Goal: Task Accomplishment & Management: Manage account settings

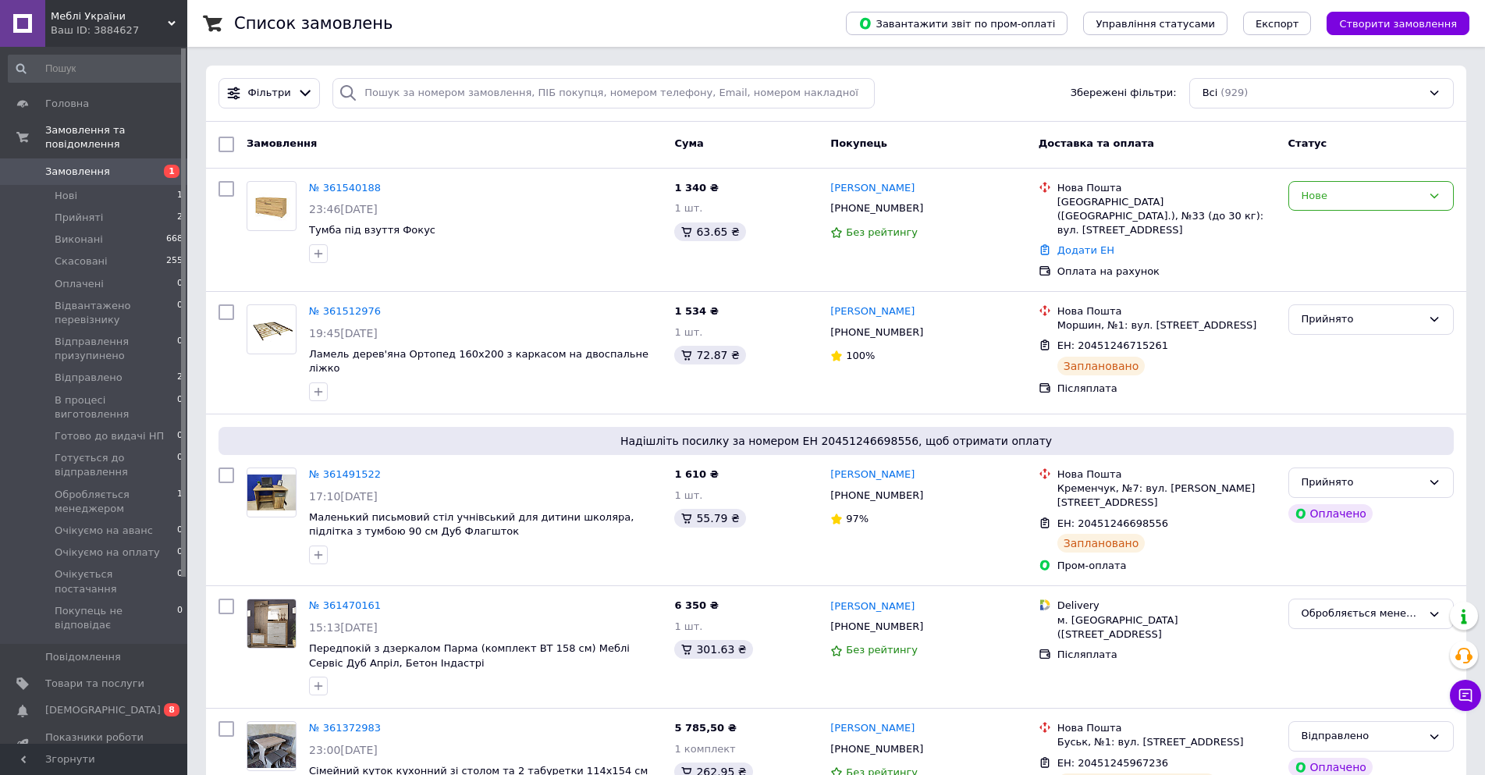
click at [70, 20] on span "Меблі України" at bounding box center [109, 16] width 117 height 14
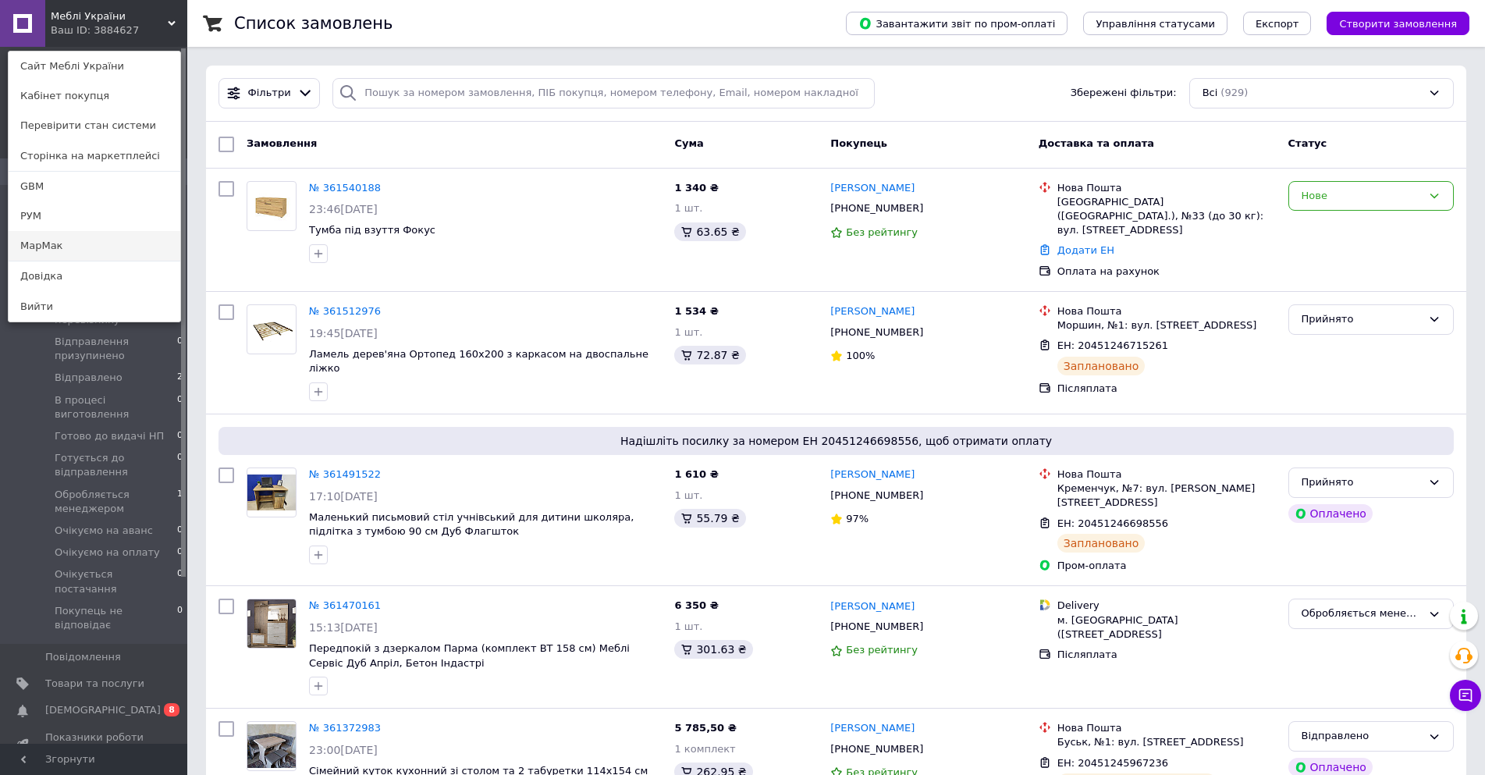
click at [59, 250] on link "МарМак" at bounding box center [95, 246] width 172 height 30
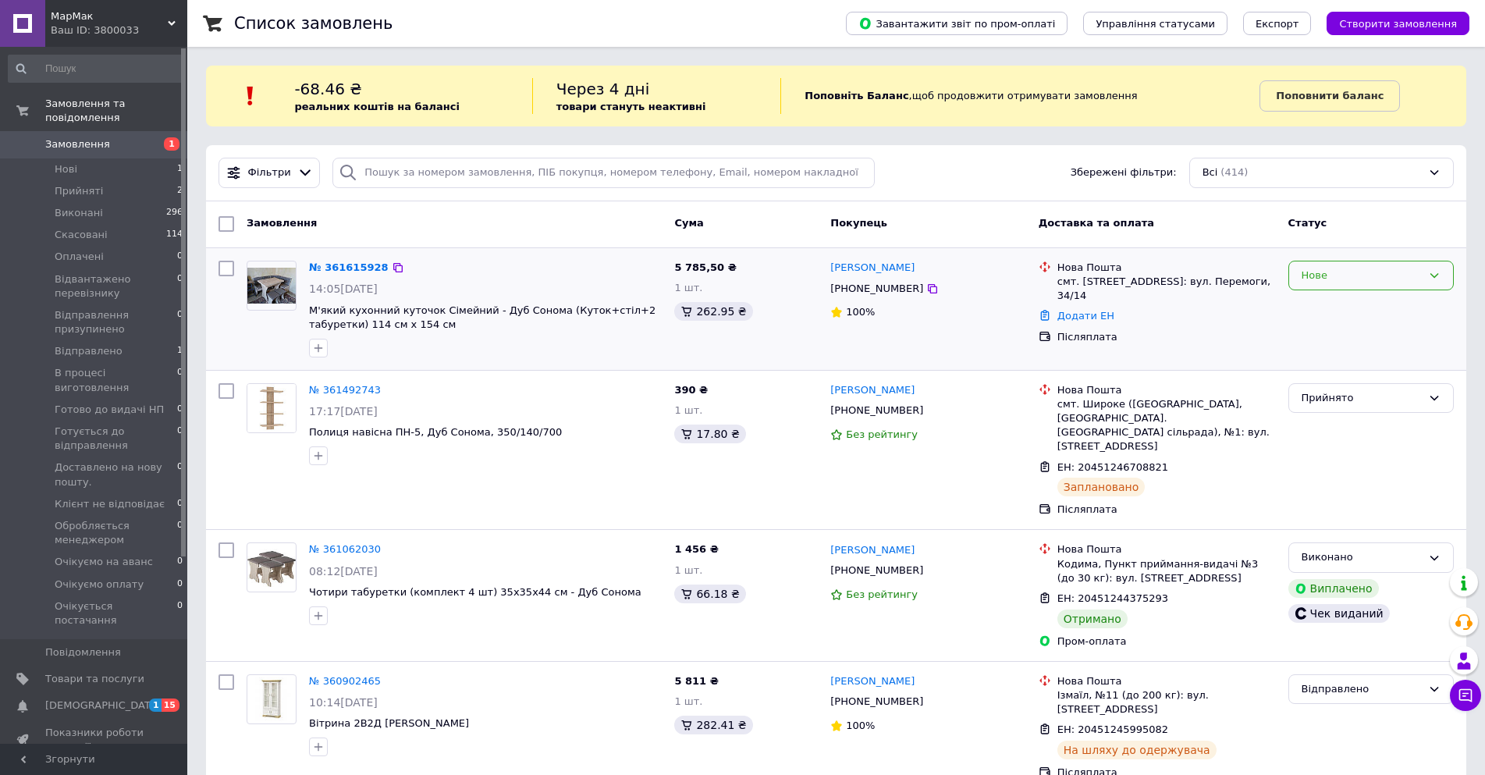
click at [1340, 279] on div "Нове" at bounding box center [1362, 276] width 120 height 16
click at [1347, 307] on li "Прийнято" at bounding box center [1371, 307] width 164 height 29
click at [1342, 404] on div "Прийнято" at bounding box center [1362, 398] width 120 height 16
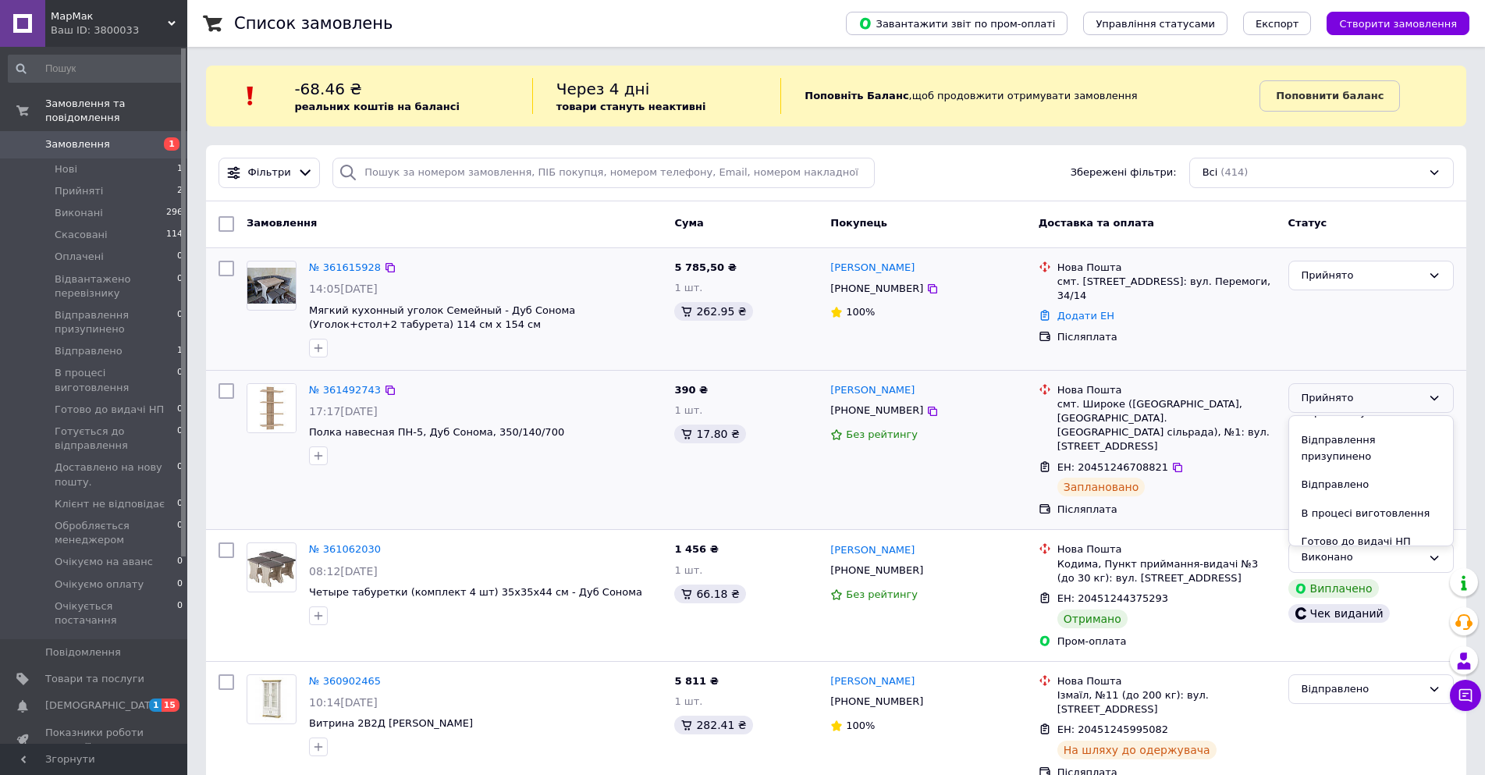
scroll to position [156, 0]
click at [1377, 521] on li "Готується до відправлення" at bounding box center [1371, 543] width 164 height 44
click at [339, 269] on link "№ 361615928" at bounding box center [345, 267] width 72 height 12
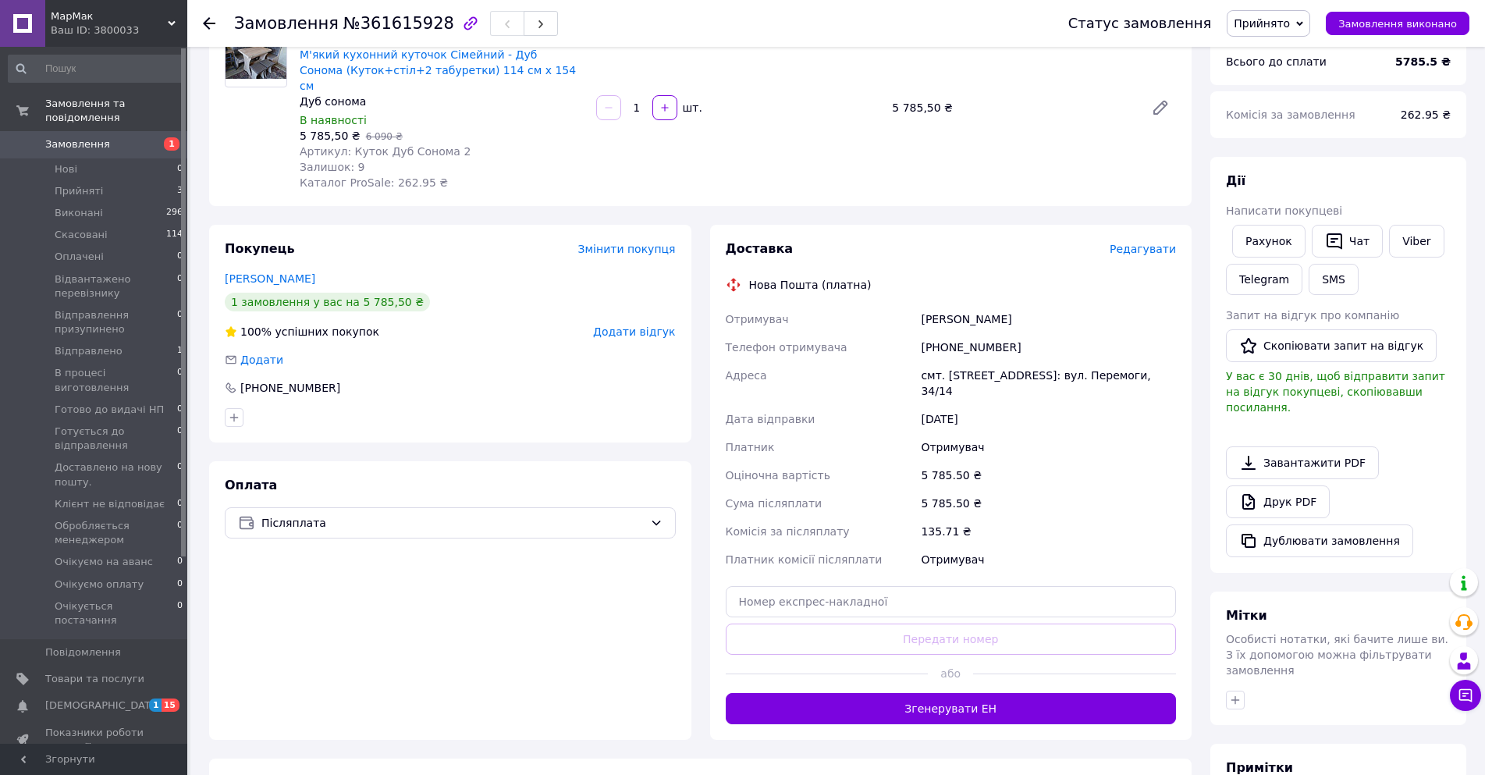
scroll to position [156, 0]
drag, startPoint x: 1010, startPoint y: 328, endPoint x: 894, endPoint y: 331, distance: 115.6
click at [894, 331] on div "Отримувач Буханевич Костянтин Телефон отримувача +380687596201 Адреса смт. Поні…" at bounding box center [951, 438] width 457 height 268
copy div "Телефон отримувача +380687596201"
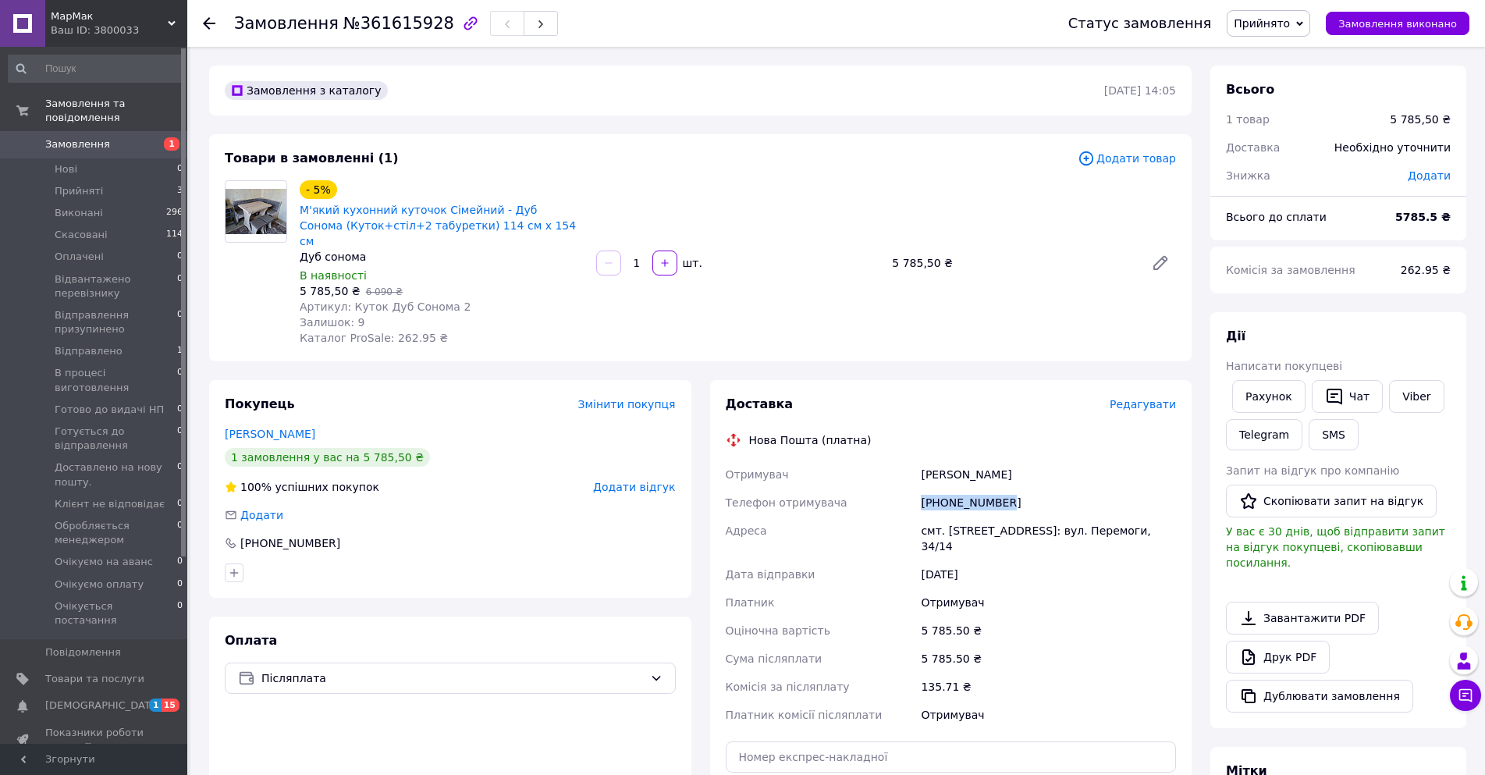
drag, startPoint x: 1043, startPoint y: 460, endPoint x: 893, endPoint y: 457, distance: 149.9
click at [893, 460] on div "Отримувач Буханевич Костянтин Телефон отримувача +380687596201 Адреса смт. Поні…" at bounding box center [951, 594] width 457 height 268
copy div "Отримувач Буханевич Костянтин"
drag, startPoint x: 983, startPoint y: 517, endPoint x: 919, endPoint y: 517, distance: 64.8
click at [919, 517] on div "смт. Понінка, №1: вул. Перемоги, 34/14" at bounding box center [1048, 539] width 261 height 44
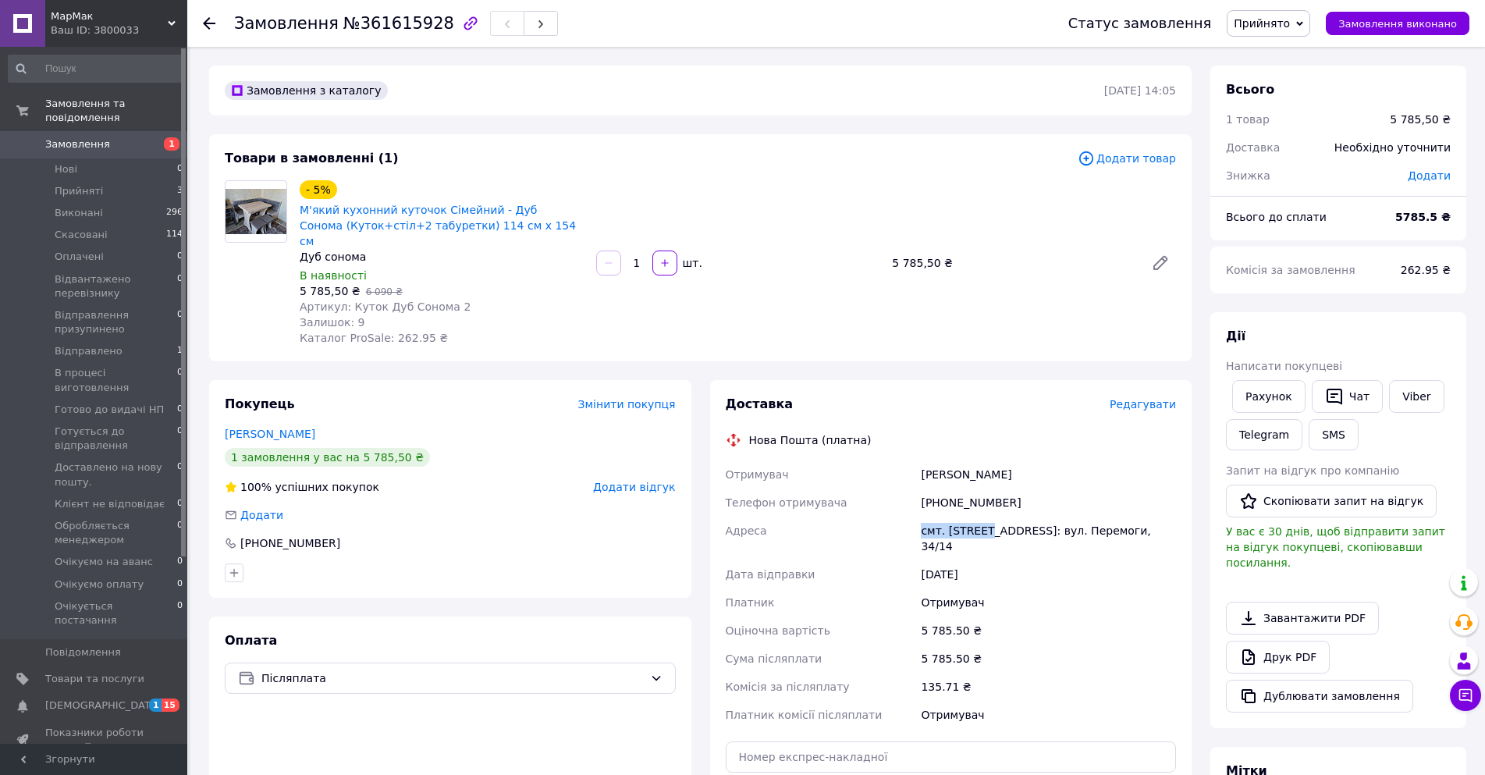
copy div "смт. Понінка"
drag, startPoint x: 521, startPoint y: 229, endPoint x: 300, endPoint y: 213, distance: 222.2
click at [300, 213] on span "М'який кухонний куточок Сімейний - Дуб Сонома (Куток+стіл+2 табуретки) 114 см х…" at bounding box center [442, 225] width 284 height 47
copy link "М'який кухонний куточок Сімейний - Дуб Сонома (Куток+стіл+2 табуретки) 114 см х…"
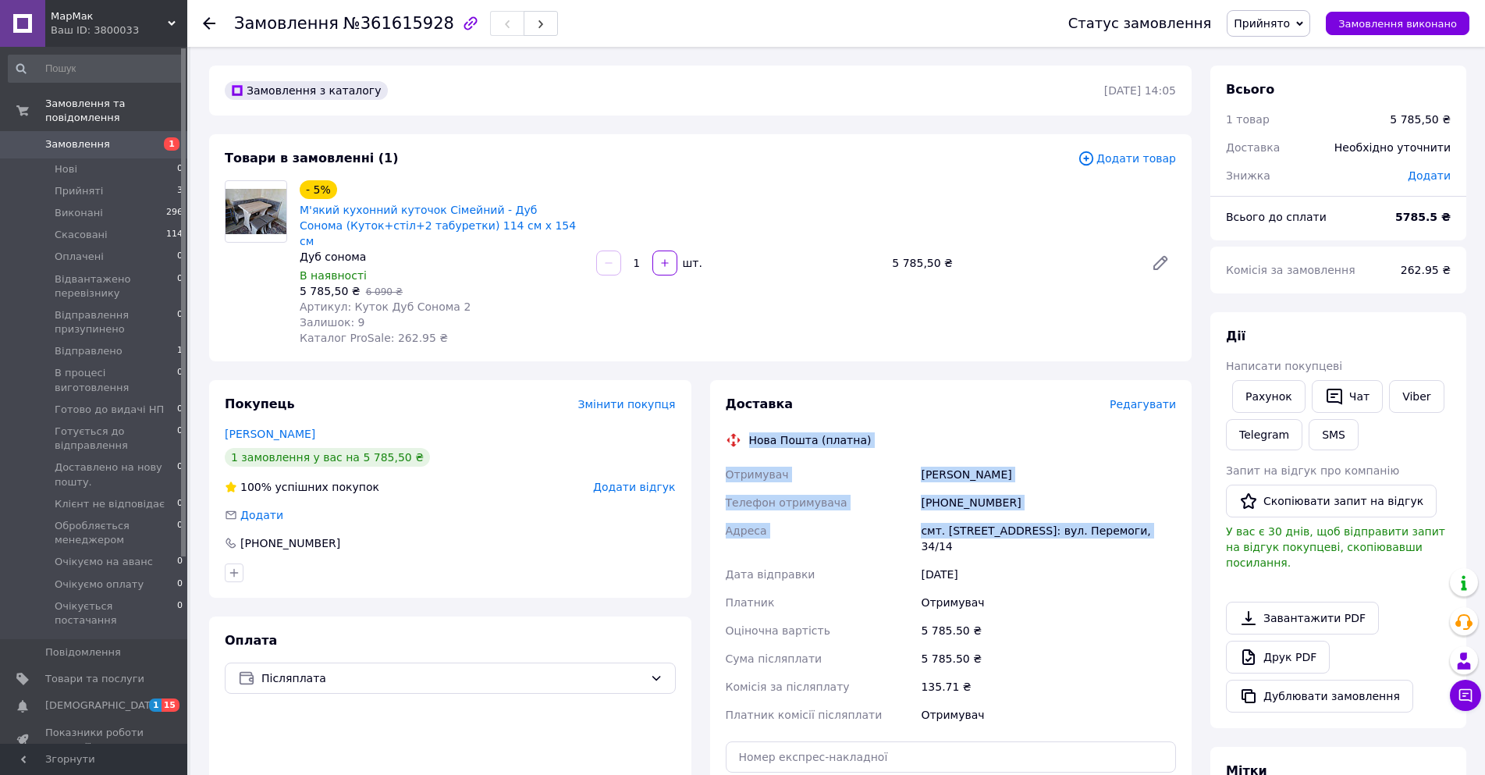
drag, startPoint x: 1130, startPoint y: 514, endPoint x: 745, endPoint y: 425, distance: 394.9
click at [745, 425] on div "Доставка Редагувати Нова Пошта (платна) Отримувач Буханевич Костянтин Телефон о…" at bounding box center [951, 638] width 451 height 484
copy div "Нова Пошта (платна) Отримувач Буханевич Костянтин Телефон отримувача +380687596…"
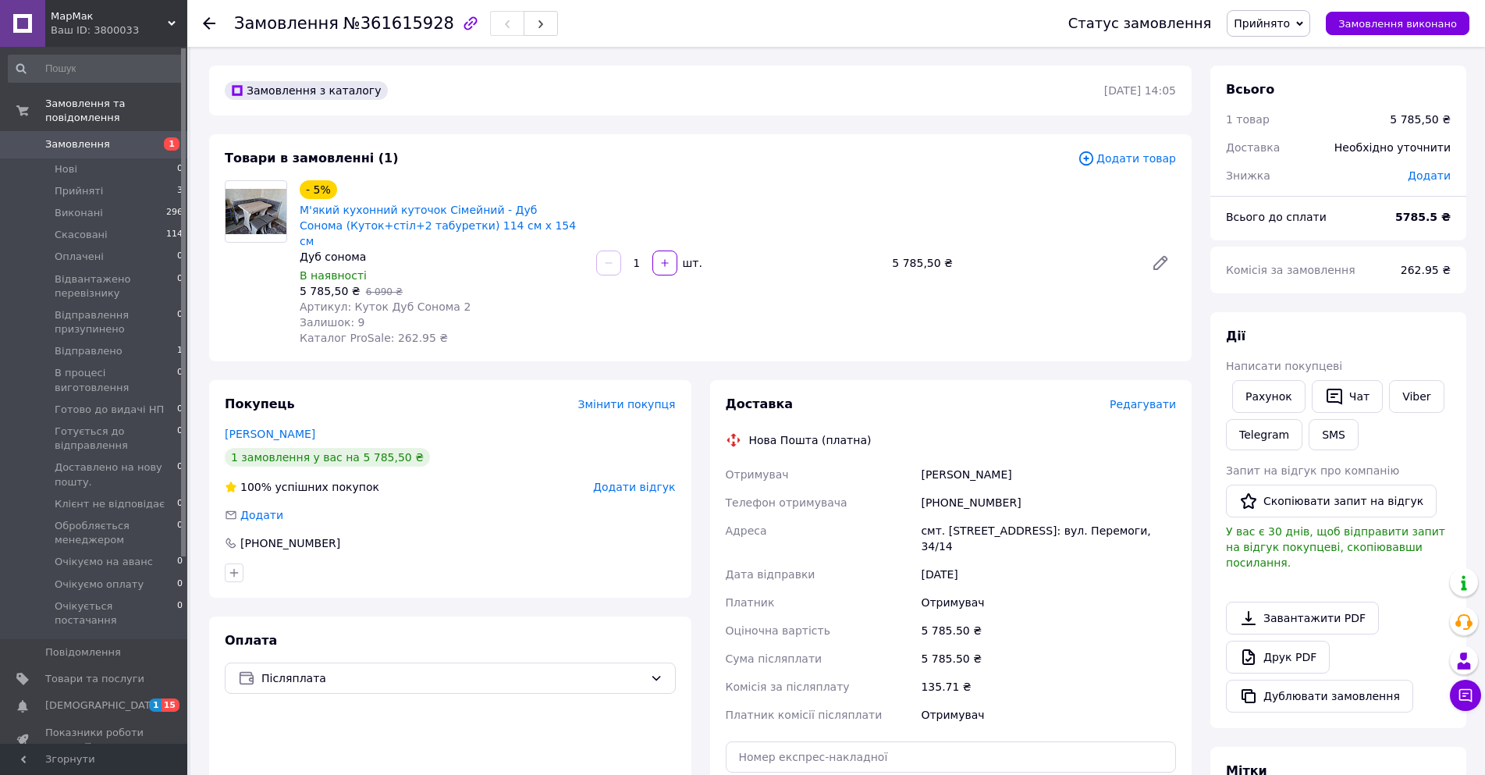
click at [119, 21] on span "МарМак" at bounding box center [109, 16] width 117 height 14
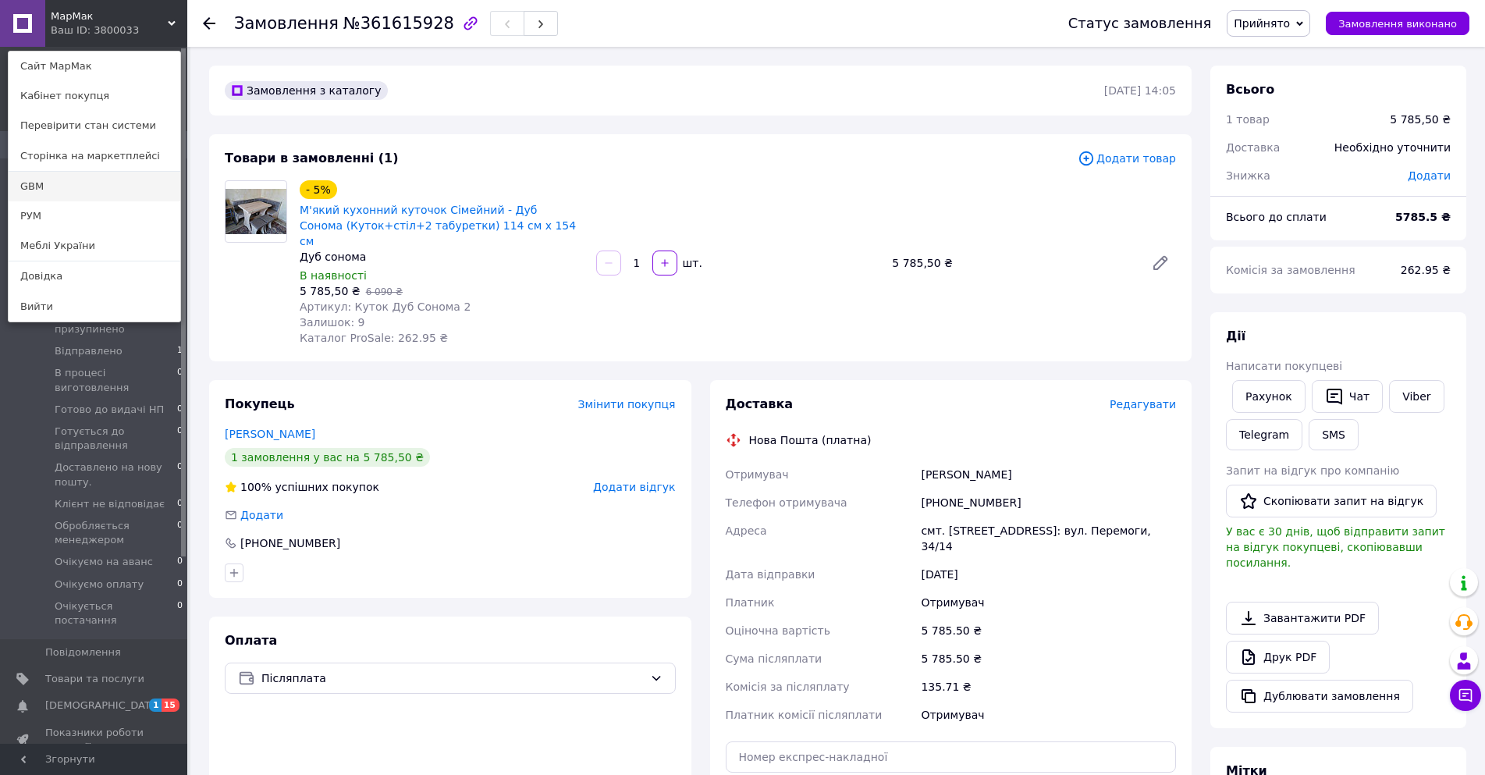
click at [93, 180] on link "GBM" at bounding box center [95, 187] width 172 height 30
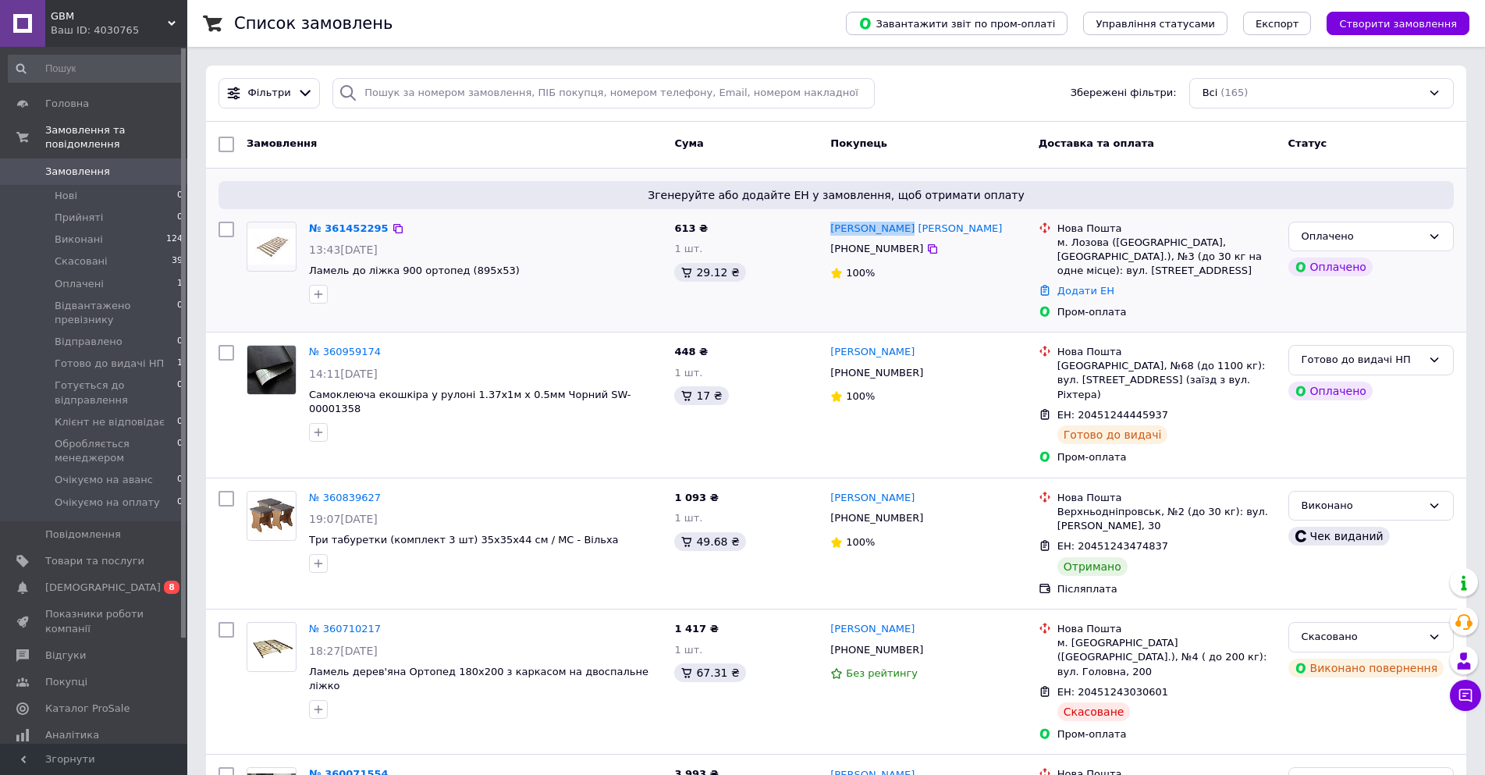
drag, startPoint x: 913, startPoint y: 229, endPoint x: 829, endPoint y: 230, distance: 84.3
click at [829, 230] on div "Рувим Катьков" at bounding box center [928, 229] width 198 height 18
copy link "Рувим Катьков"
drag, startPoint x: 1102, startPoint y: 243, endPoint x: 1058, endPoint y: 247, distance: 44.7
click at [1058, 247] on div "м. Лозова (Харківська обл., Лозівський р-н.), №3 (до 30 кг на одне місце): вул.…" at bounding box center [1167, 257] width 219 height 43
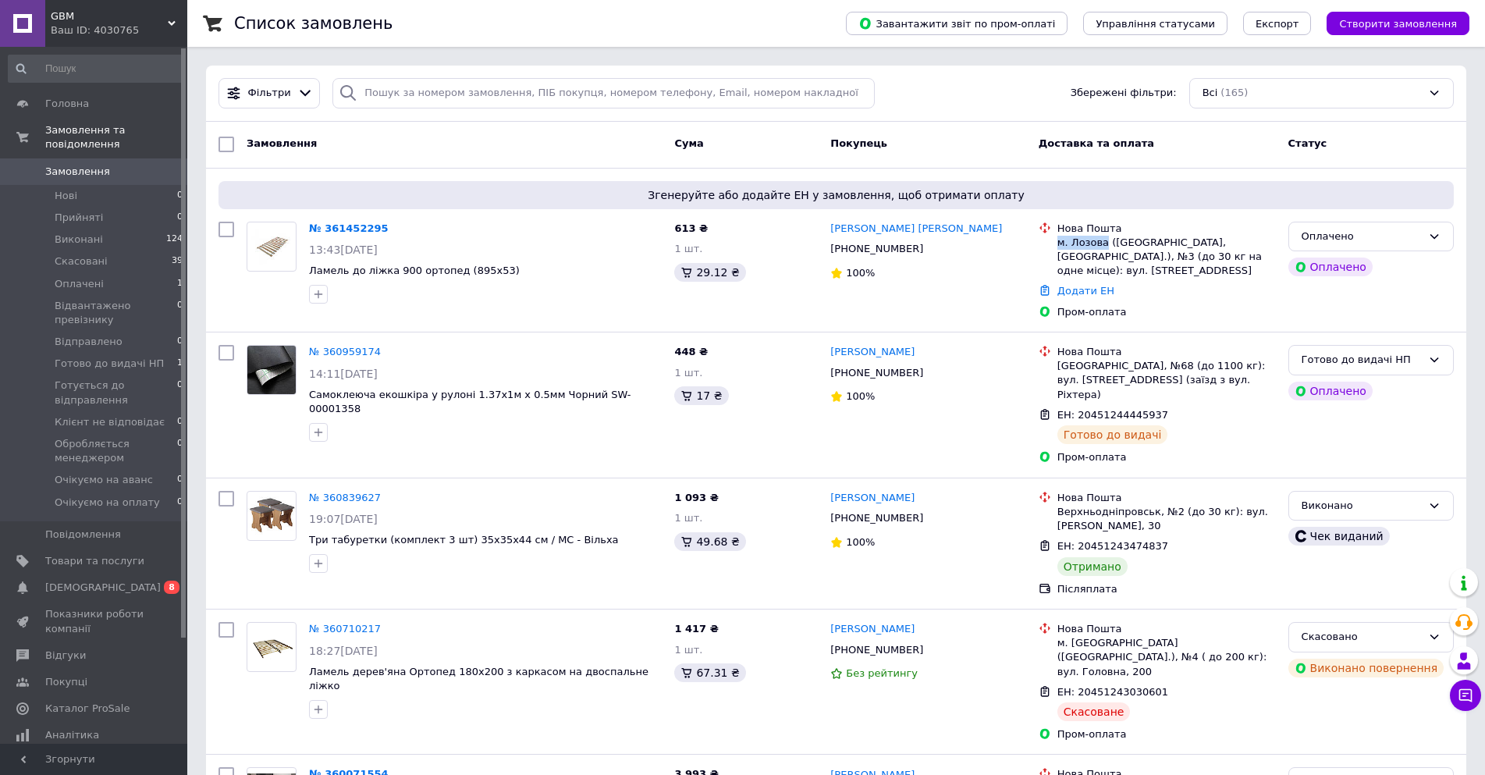
copy div "м. Лозова"
click at [1088, 292] on link "Додати ЕН" at bounding box center [1086, 291] width 57 height 12
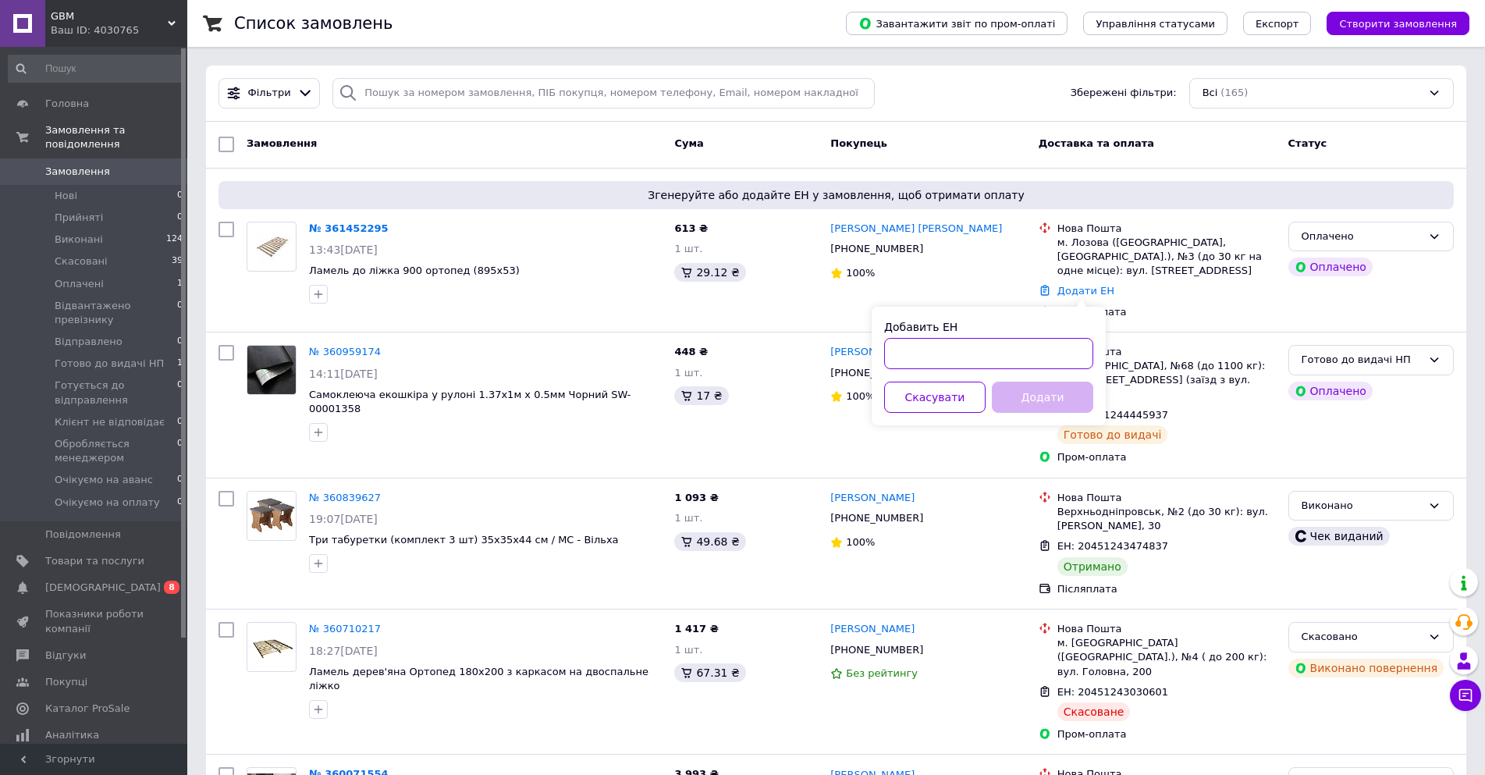
click at [999, 349] on input "Добавить ЕН" at bounding box center [988, 353] width 209 height 31
paste input "20451247284271"
type input "20451247284271"
click at [1058, 404] on button "Додати" at bounding box center [1042, 397] width 101 height 31
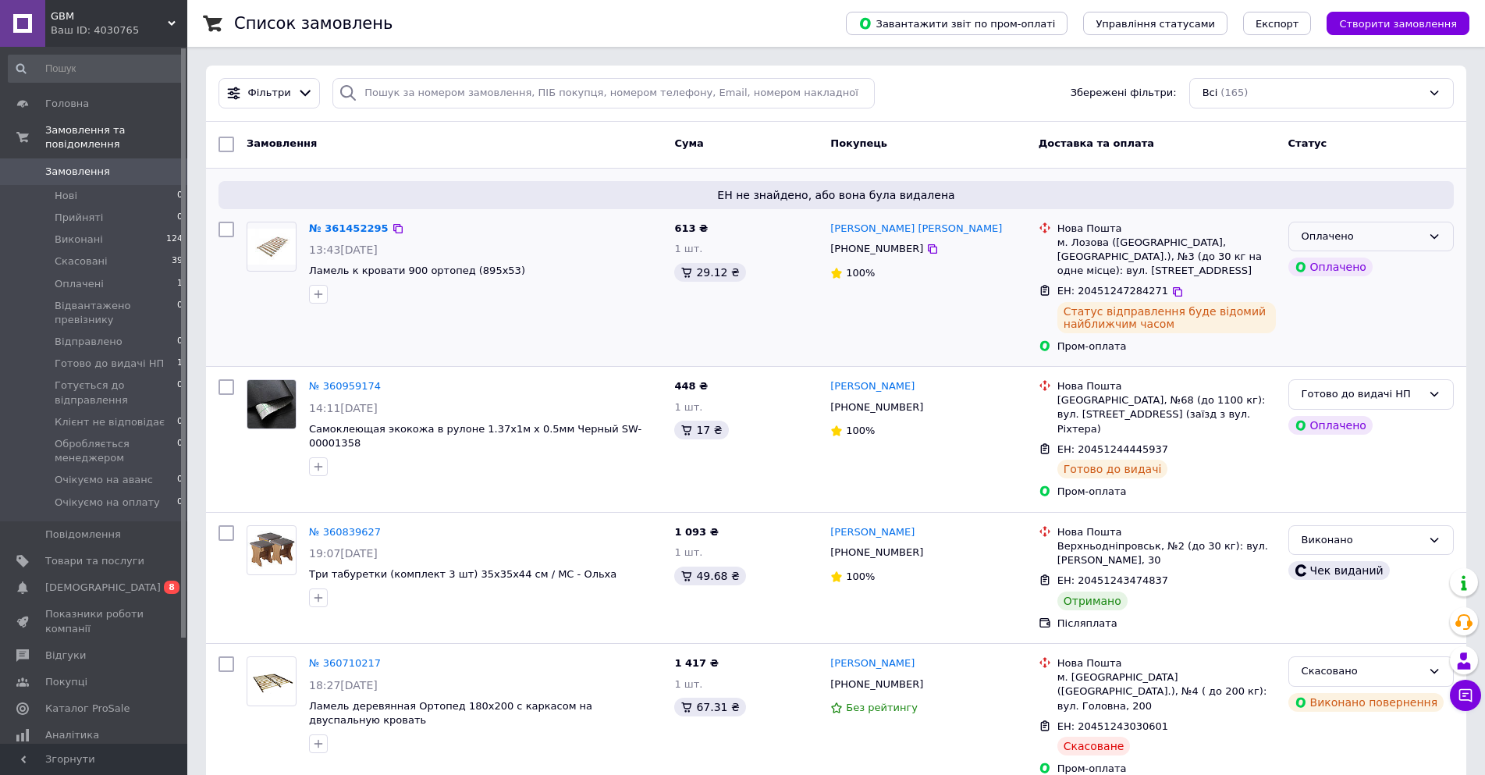
click at [1390, 239] on div "Оплачено" at bounding box center [1362, 237] width 120 height 16
click at [1384, 357] on li "Готується до відправлення" at bounding box center [1371, 370] width 164 height 44
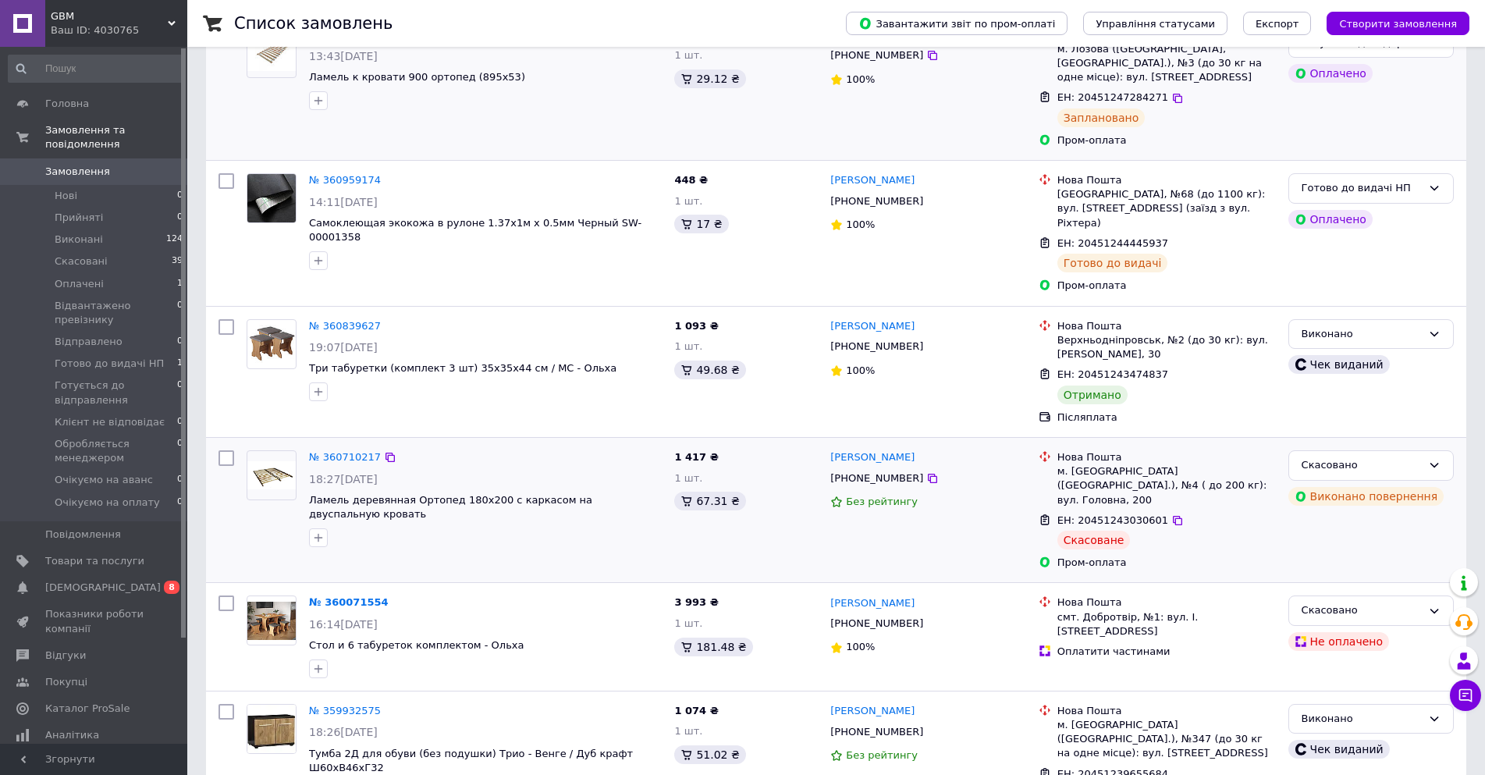
scroll to position [234, 0]
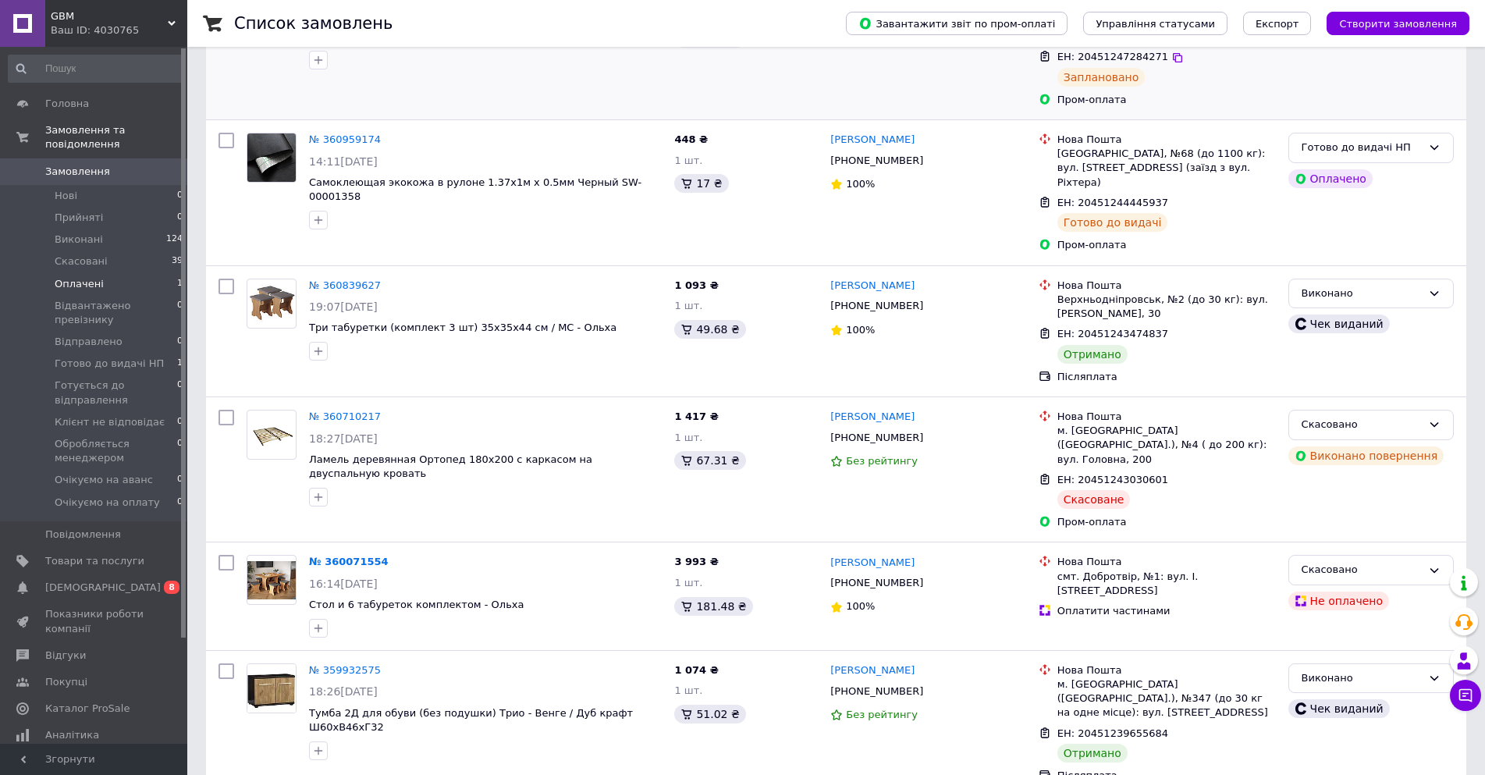
click at [93, 277] on span "Оплачені" at bounding box center [79, 284] width 49 height 14
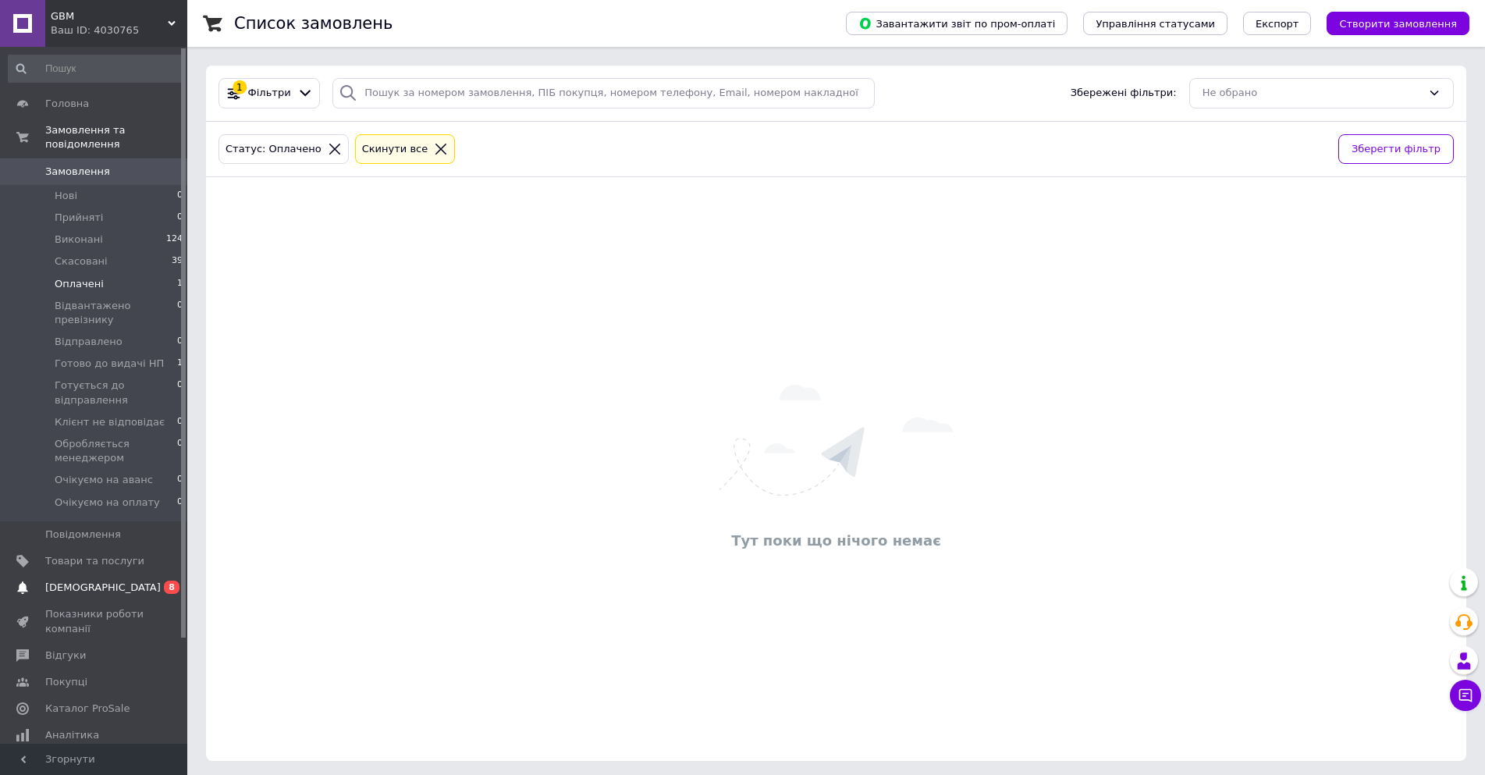
click at [76, 581] on span "[DEMOGRAPHIC_DATA]" at bounding box center [103, 588] width 116 height 14
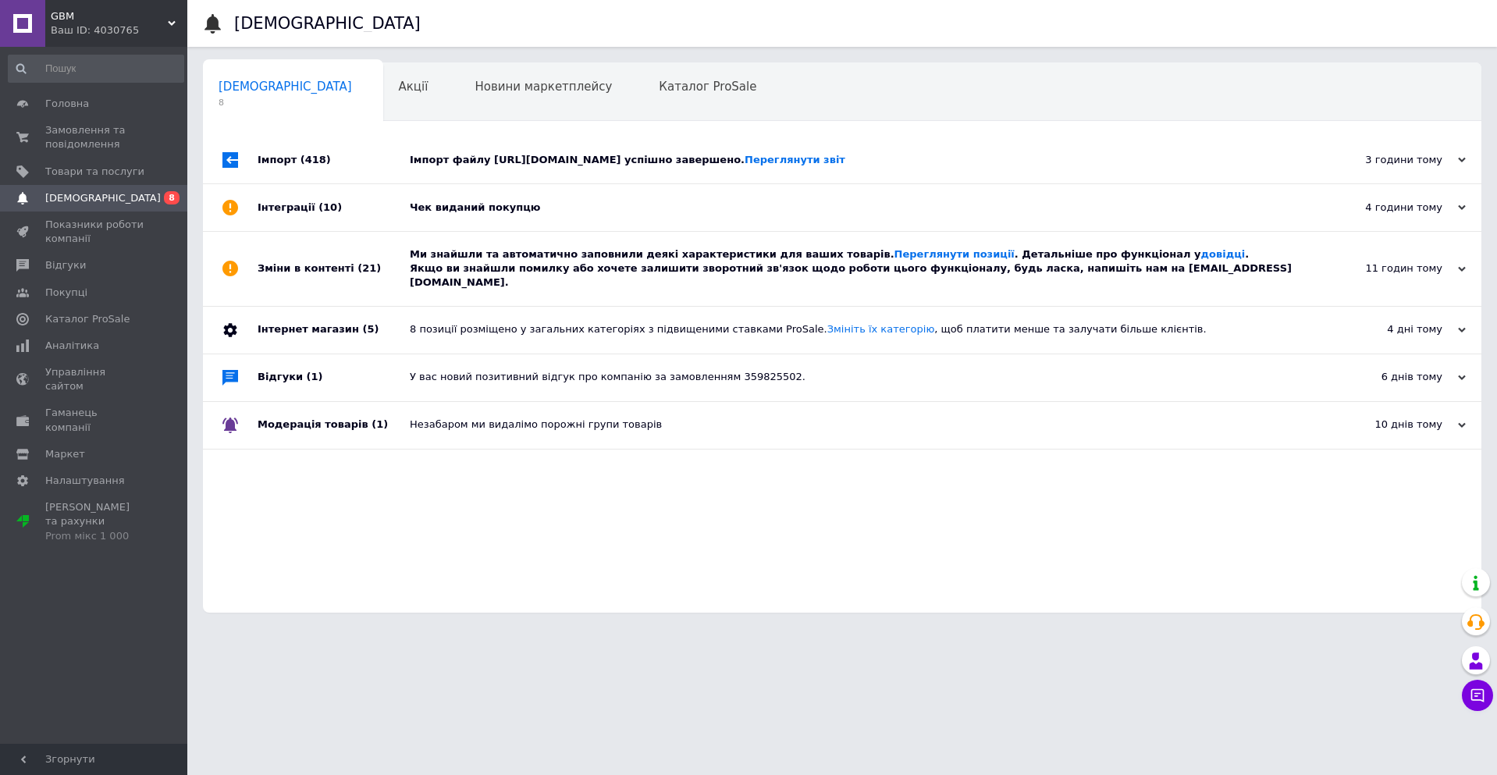
click at [602, 214] on div "Чек виданий покупцю" at bounding box center [860, 208] width 900 height 14
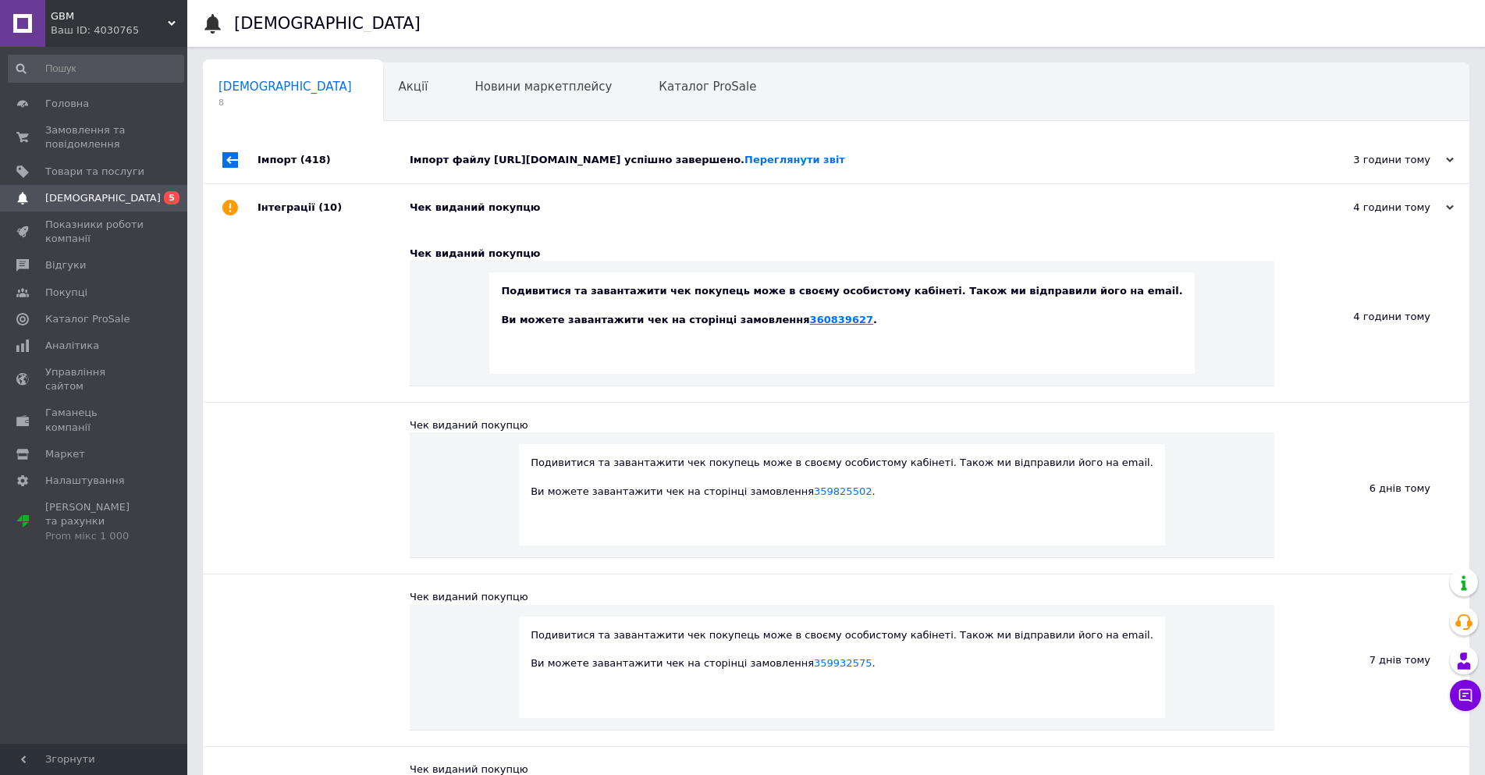
click at [852, 324] on link "360839627" at bounding box center [841, 320] width 63 height 12
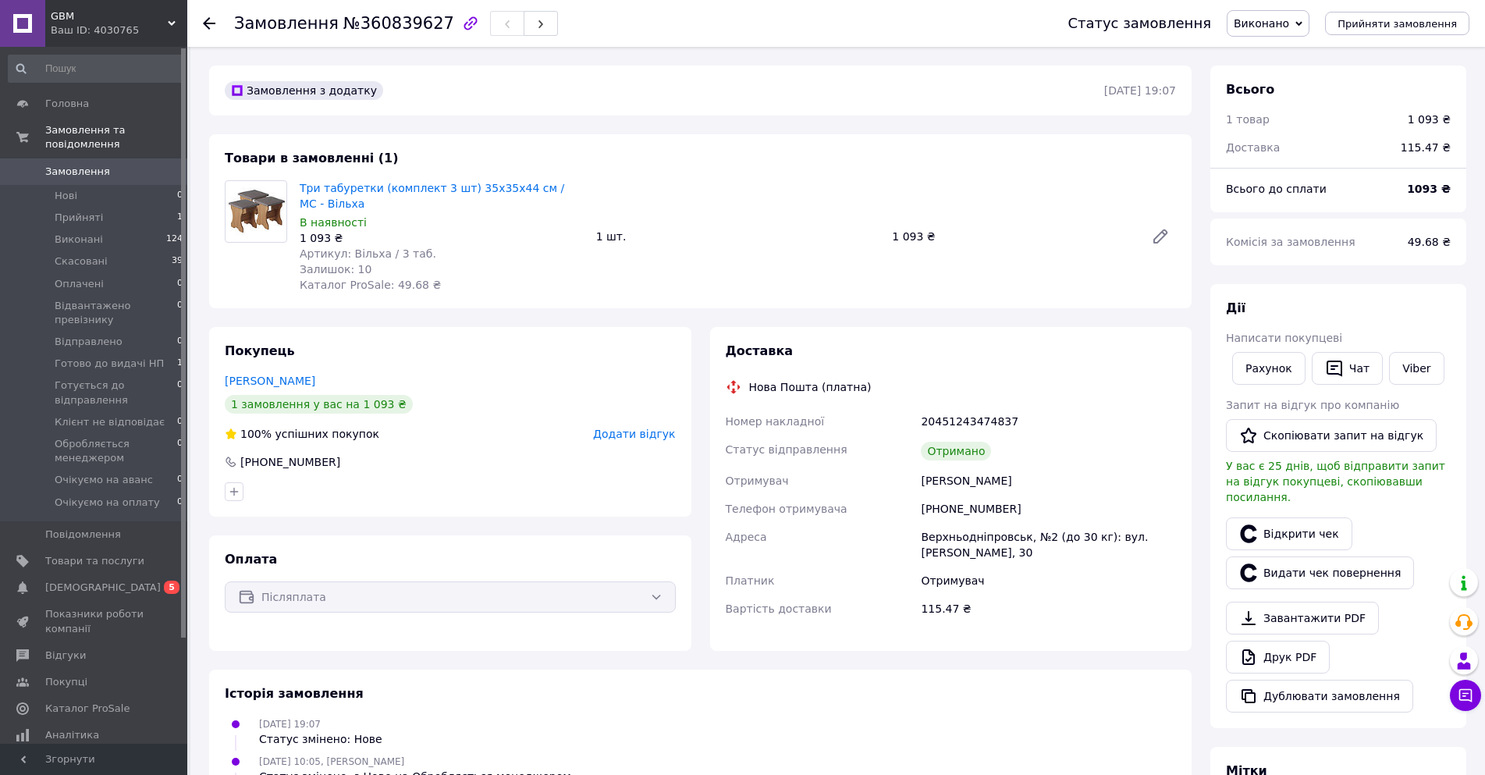
click at [647, 437] on span "Додати відгук" at bounding box center [634, 434] width 82 height 12
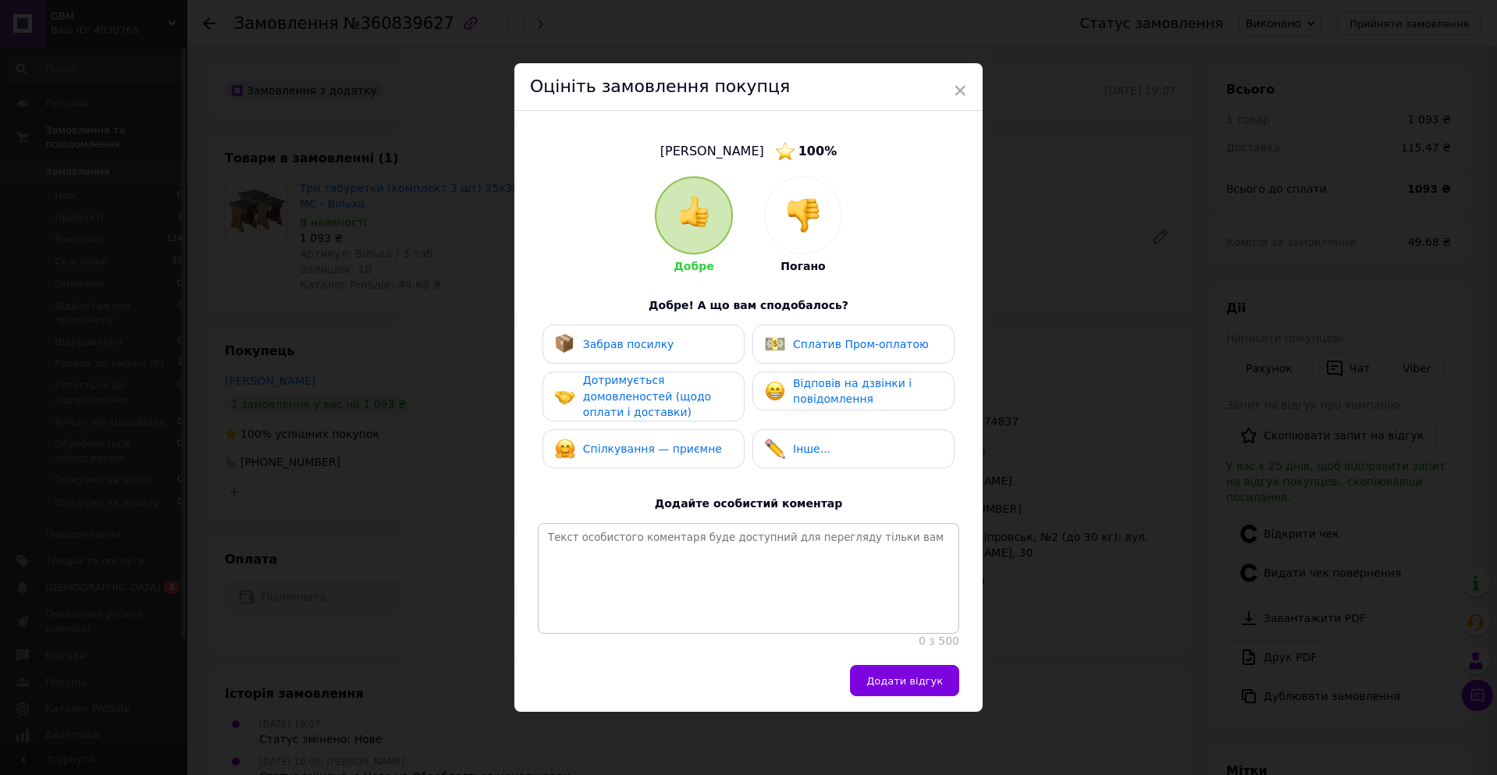
click at [653, 343] on span "Забрав посилку" at bounding box center [628, 344] width 91 height 12
click at [655, 382] on div "Дотримується домовленостей (щодо оплати і доставки)" at bounding box center [657, 396] width 148 height 48
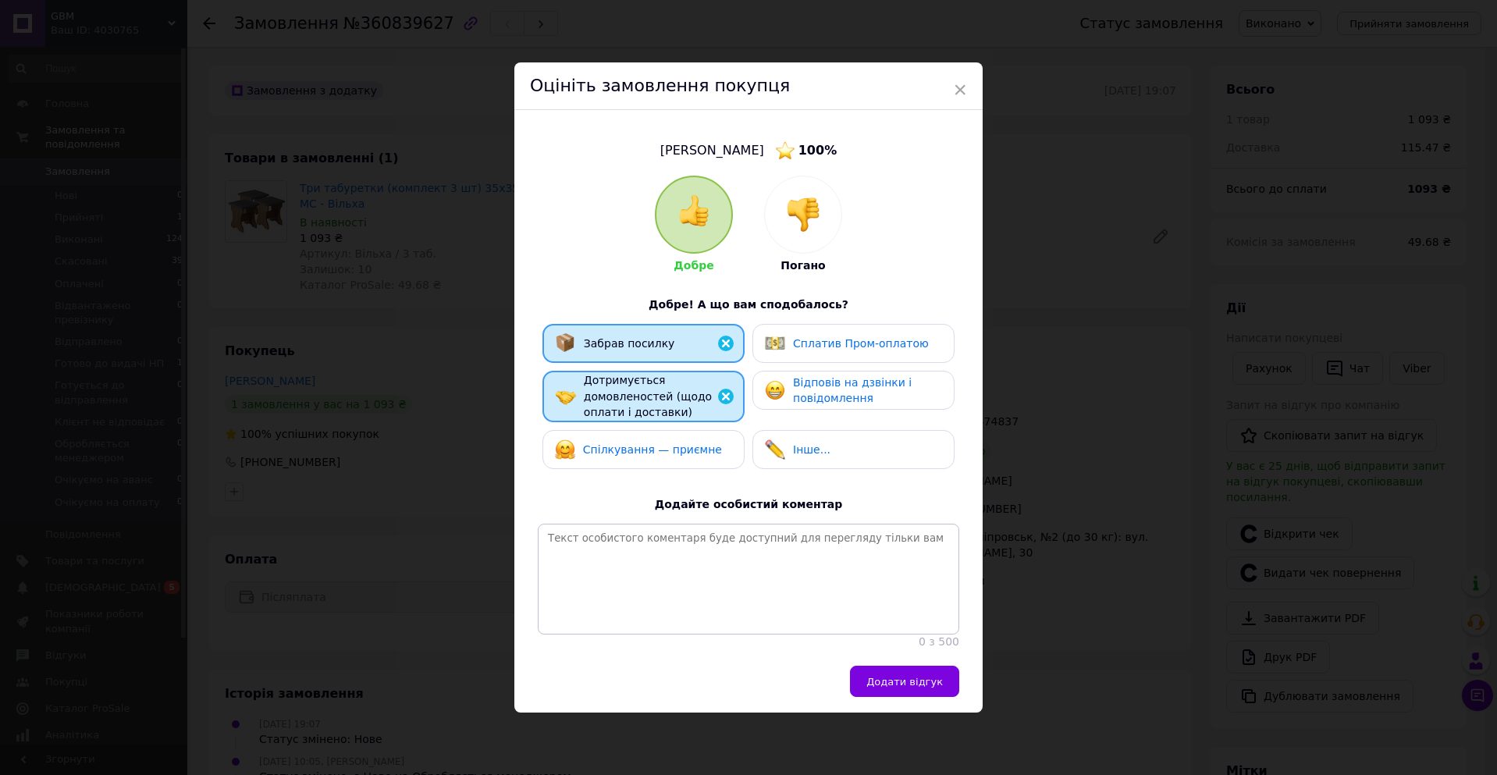
drag, startPoint x: 657, startPoint y: 446, endPoint x: 751, endPoint y: 395, distance: 106.5
click at [657, 445] on span "Спілкування — приємне" at bounding box center [652, 449] width 139 height 12
click at [798, 380] on span "Відповів на дзвінки і повідомлення" at bounding box center [852, 390] width 119 height 29
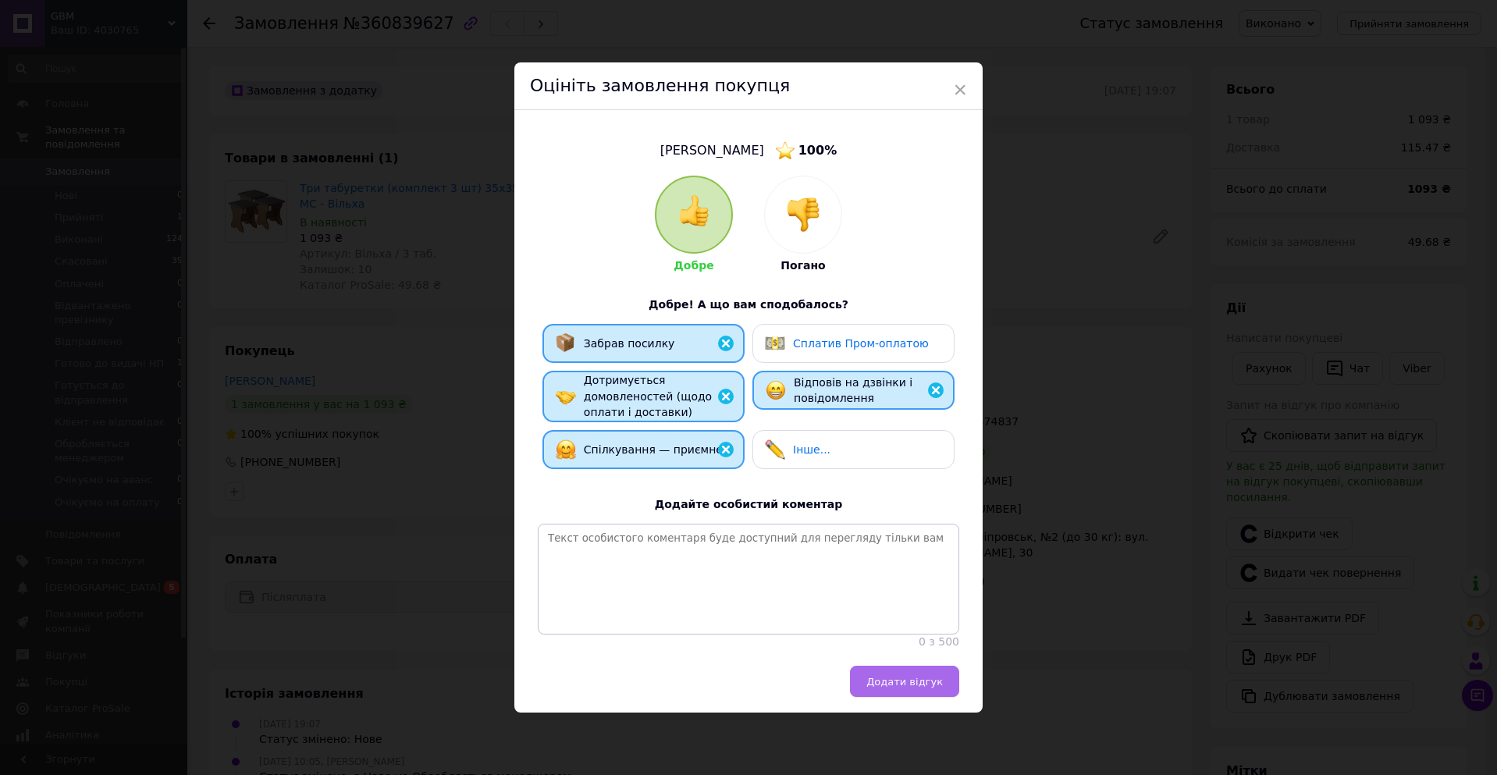
click at [912, 688] on span "Додати відгук" at bounding box center [904, 682] width 76 height 12
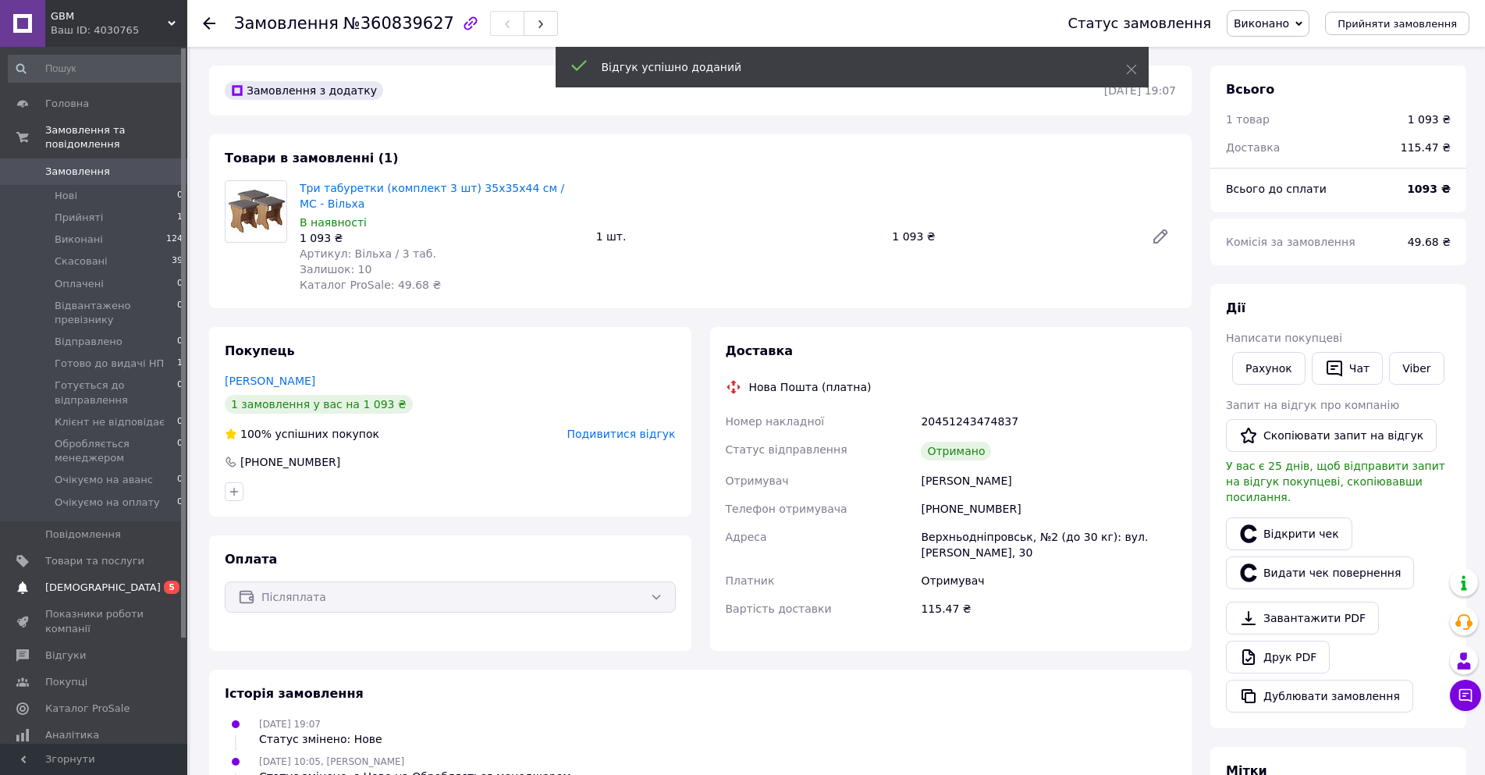
click at [98, 581] on span "[DEMOGRAPHIC_DATA]" at bounding box center [103, 588] width 116 height 14
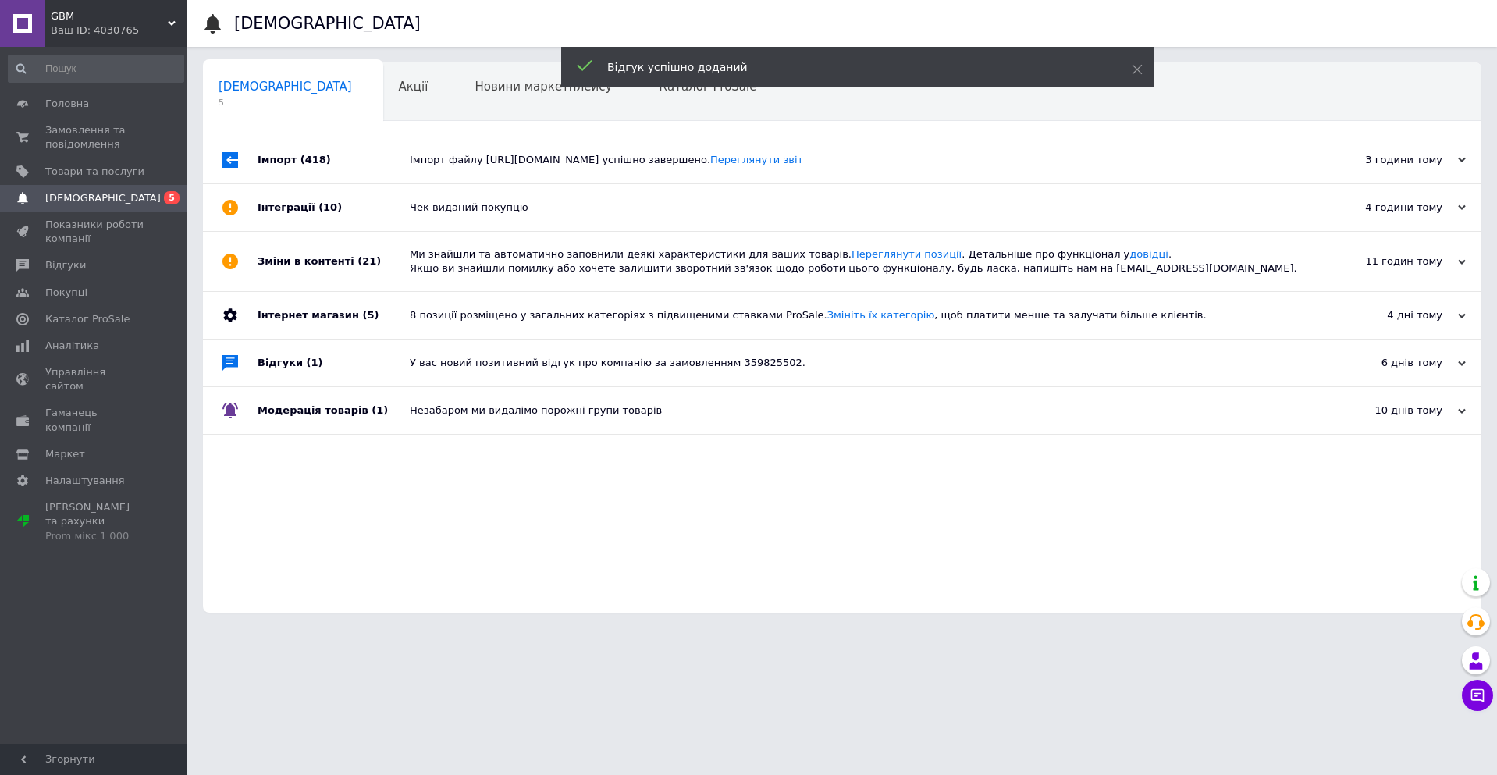
click at [616, 200] on div "Чек виданий покупцю" at bounding box center [860, 207] width 900 height 47
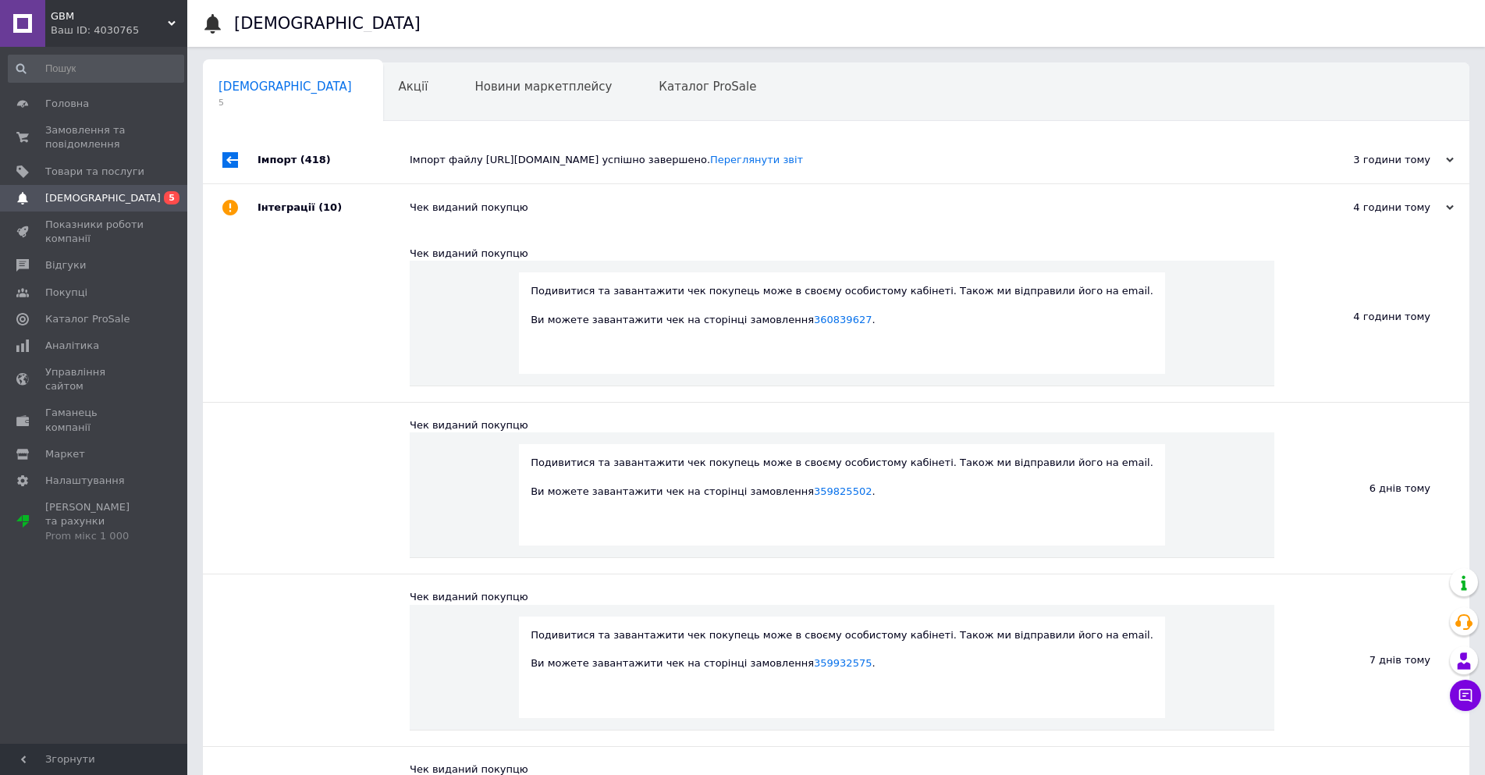
click at [1172, 145] on div "Імпорт файлу https://kontinent-mebel.com/content/export/d81003c340f90c9e07932fe…" at bounding box center [854, 160] width 888 height 47
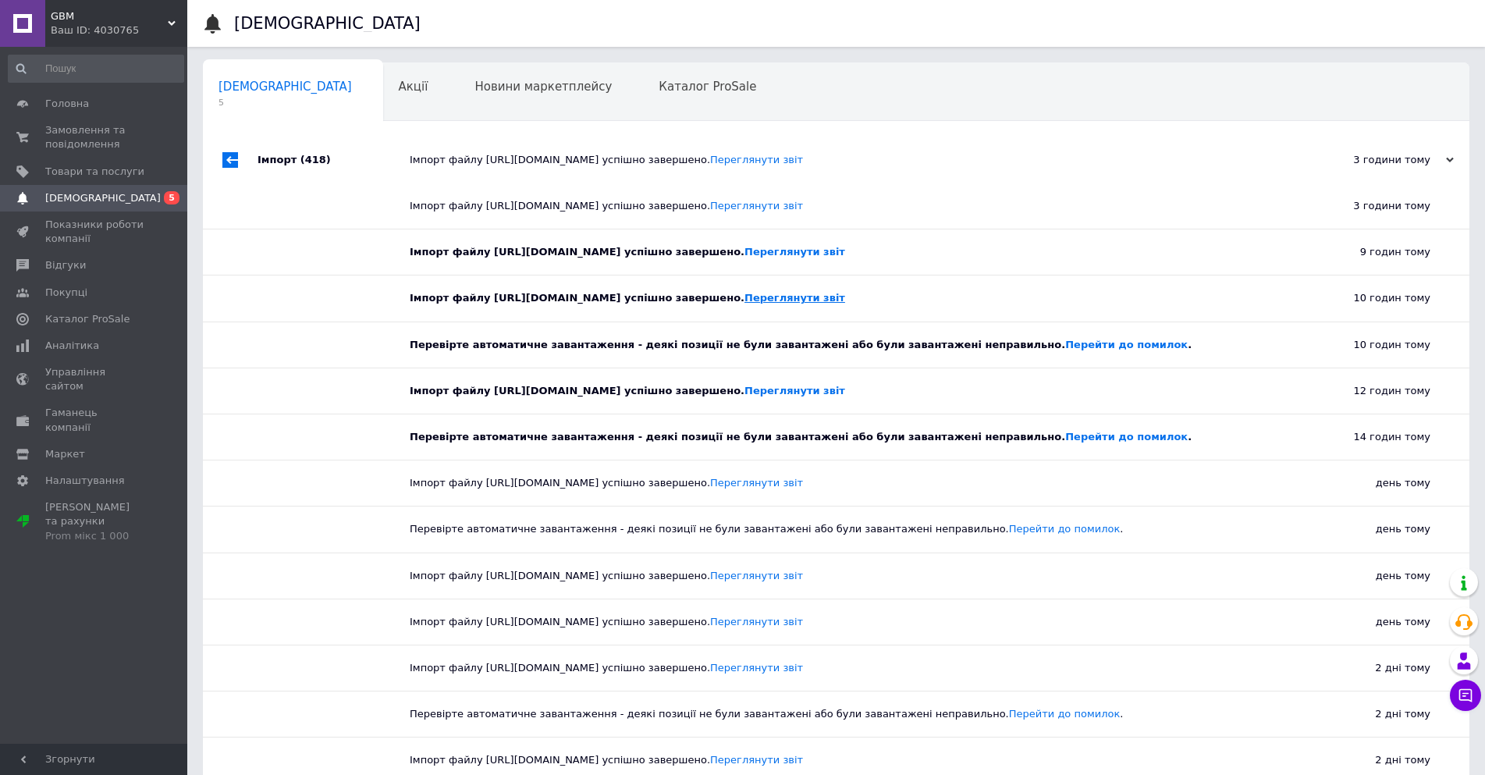
click at [845, 301] on link "Переглянути звіт" at bounding box center [795, 298] width 101 height 12
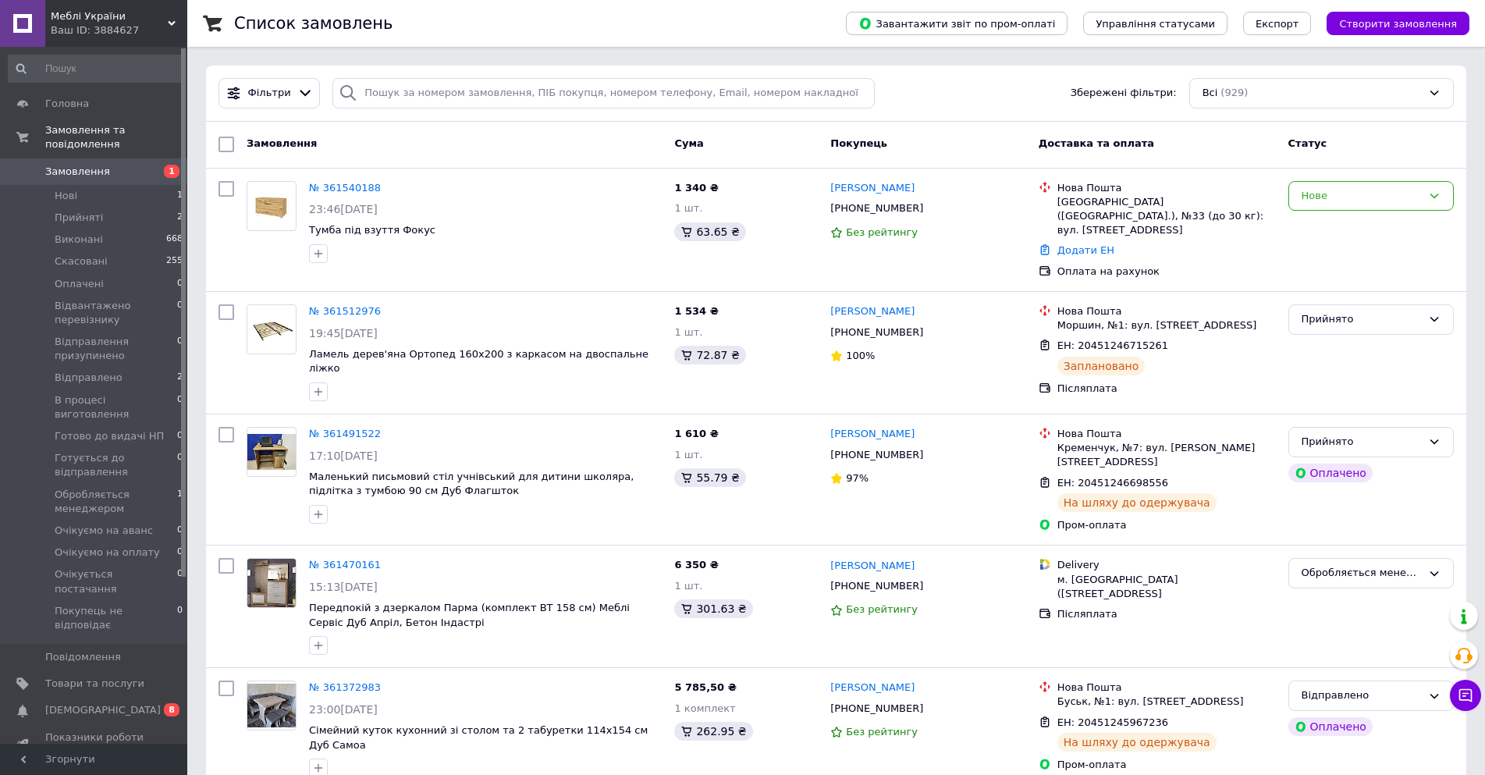
click at [111, 32] on div "Ваш ID: 3884627" at bounding box center [119, 30] width 137 height 14
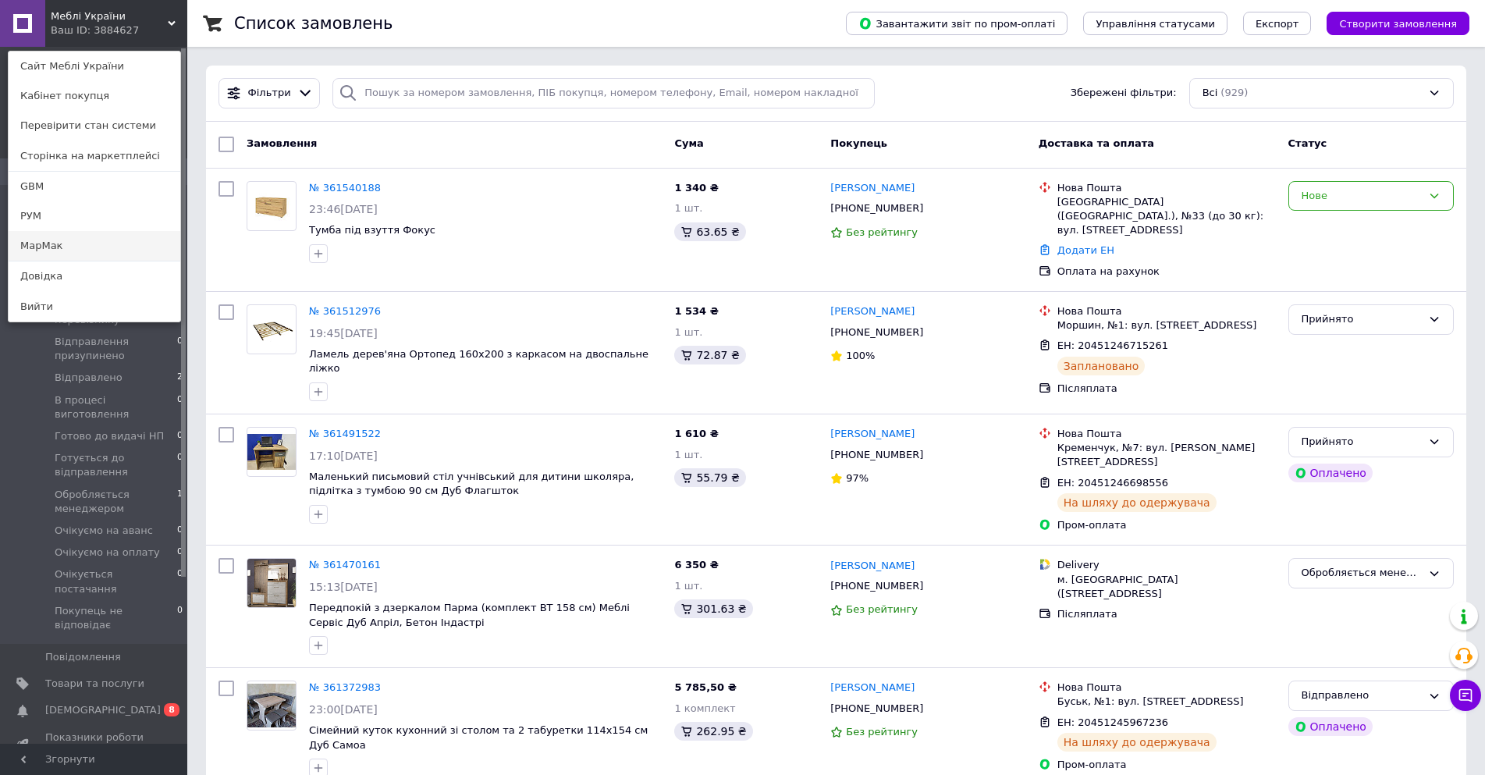
click at [88, 240] on link "МарМак" at bounding box center [95, 246] width 172 height 30
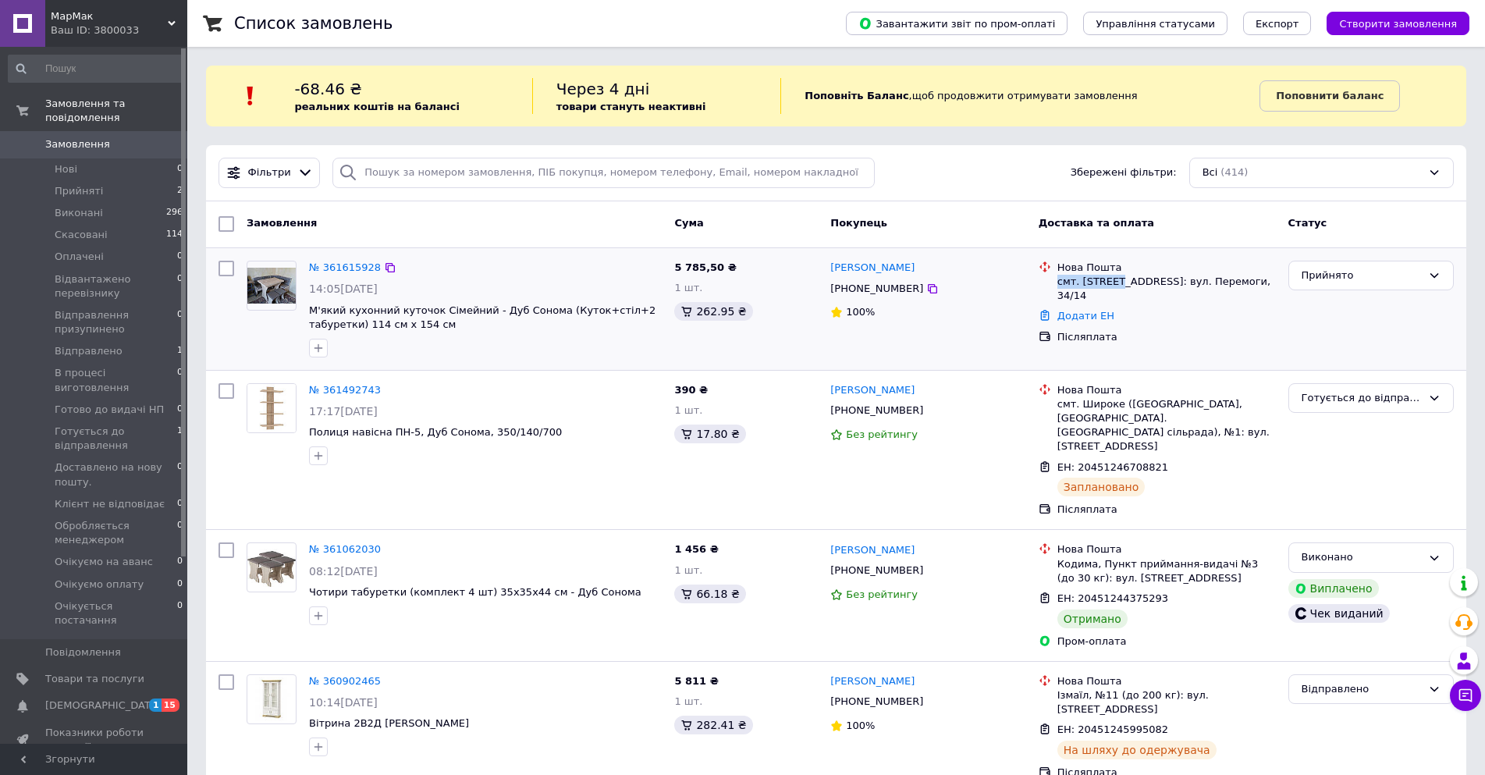
drag, startPoint x: 1115, startPoint y: 283, endPoint x: 1054, endPoint y: 288, distance: 61.1
click at [1054, 288] on div "Нова Пошта смт. [STREET_ADDRESS]: вул. Перемоги, 34/14" at bounding box center [1166, 282] width 225 height 43
copy div "смт. Понінка"
click at [1089, 309] on div "Додати ЕН" at bounding box center [1166, 316] width 225 height 21
click at [1088, 310] on link "Додати ЕН" at bounding box center [1086, 316] width 57 height 12
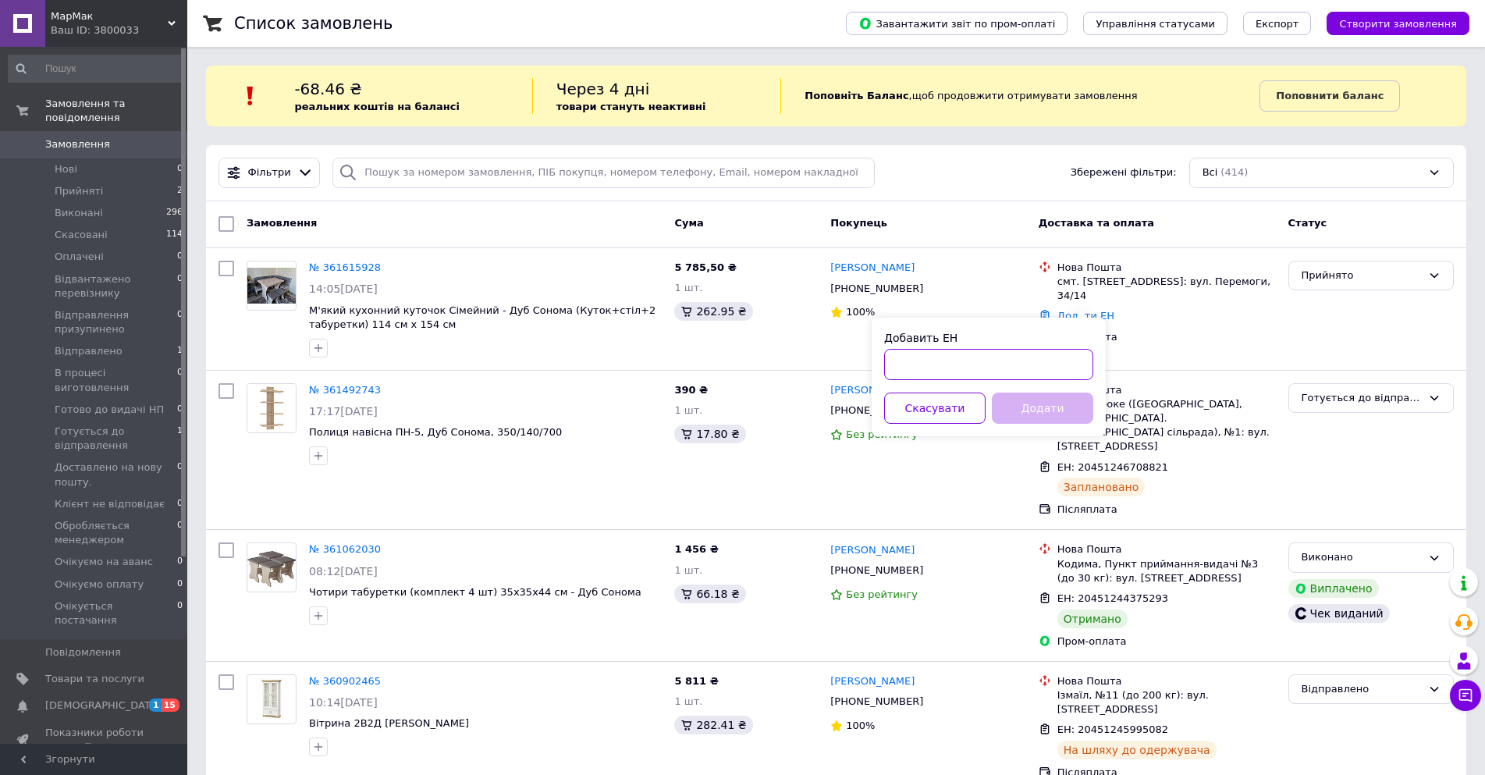
click at [968, 368] on input "Добавить ЕН" at bounding box center [988, 364] width 209 height 31
paste input "20451247281034"
type input "20451247281034"
click at [1025, 401] on button "Додати" at bounding box center [1042, 408] width 101 height 31
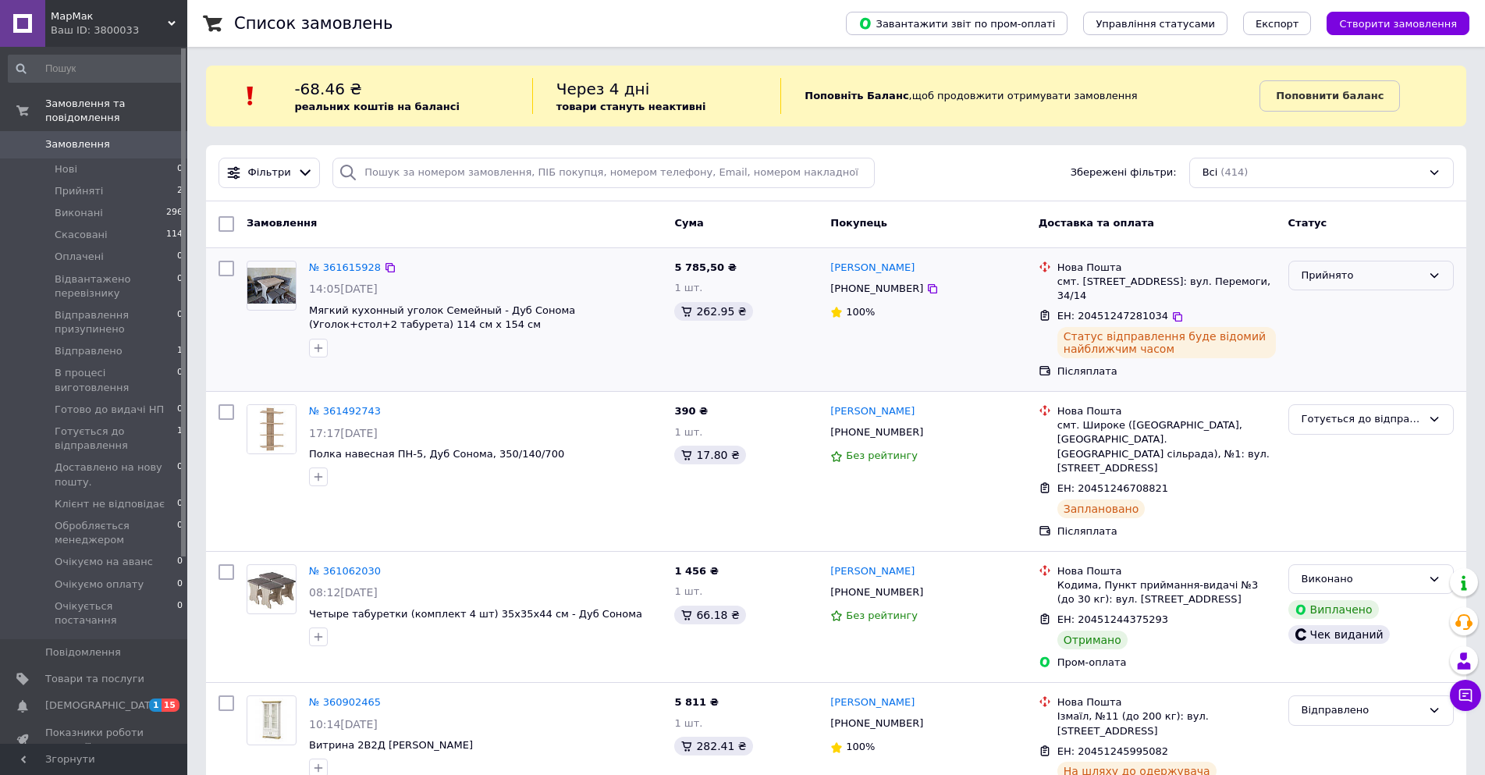
click at [1332, 274] on div "Прийнято" at bounding box center [1362, 276] width 120 height 16
click at [1382, 398] on li "Готується до відправлення" at bounding box center [1371, 420] width 164 height 44
click at [57, 699] on span "[DEMOGRAPHIC_DATA]" at bounding box center [103, 706] width 116 height 14
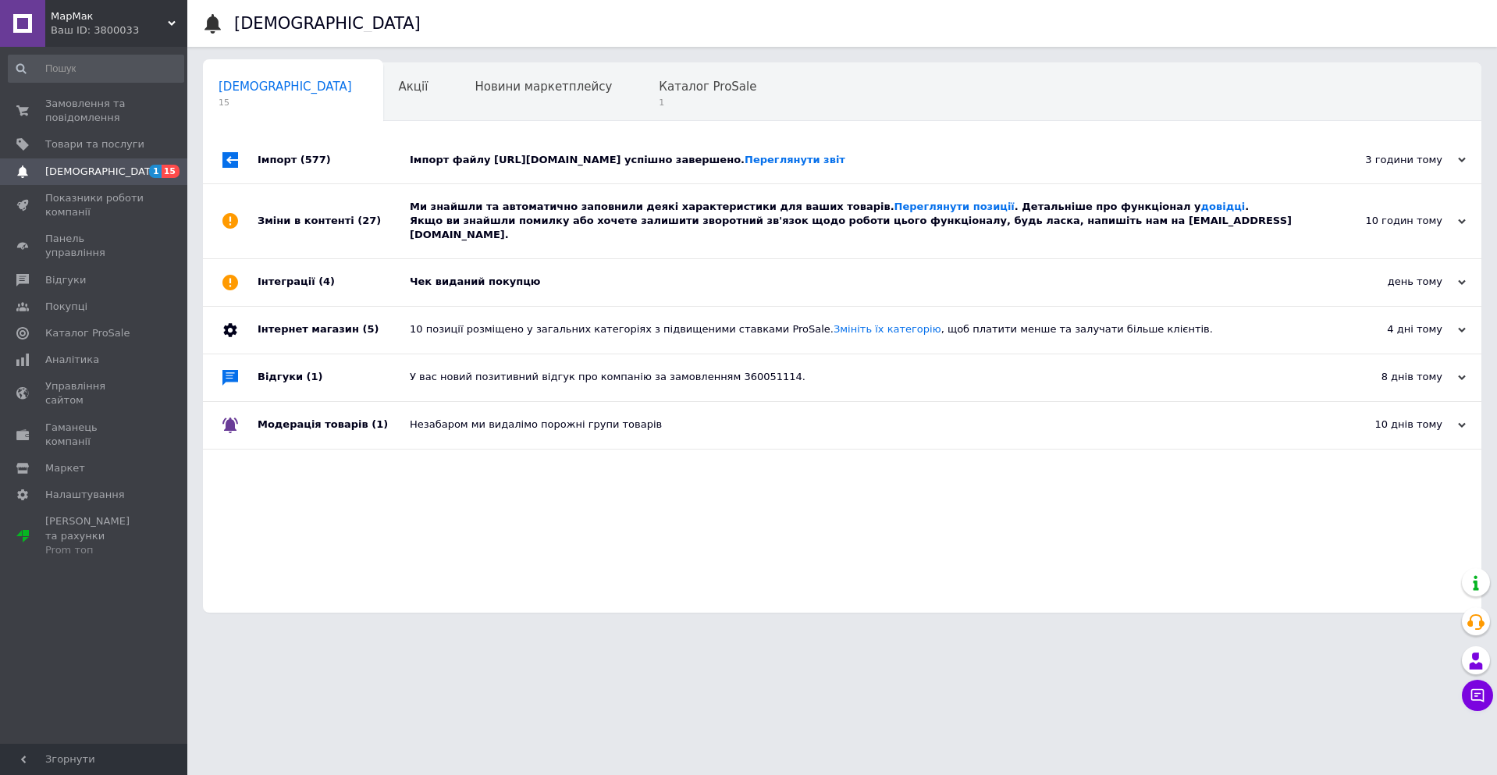
click at [510, 275] on div "Чек виданий покупцю" at bounding box center [860, 282] width 900 height 14
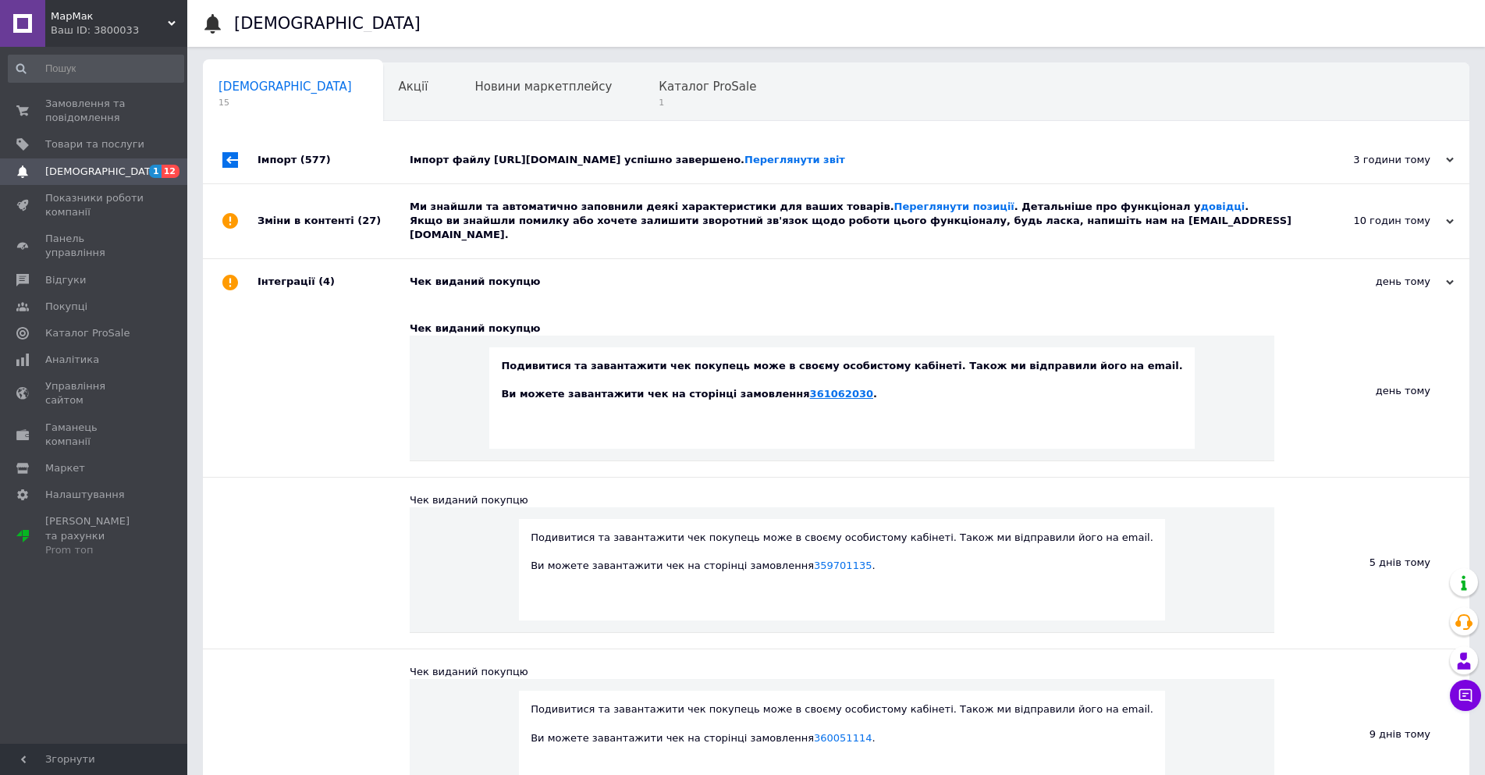
click at [845, 388] on link "361062030" at bounding box center [841, 394] width 63 height 12
click at [911, 206] on link "Переглянути позиції" at bounding box center [954, 207] width 120 height 12
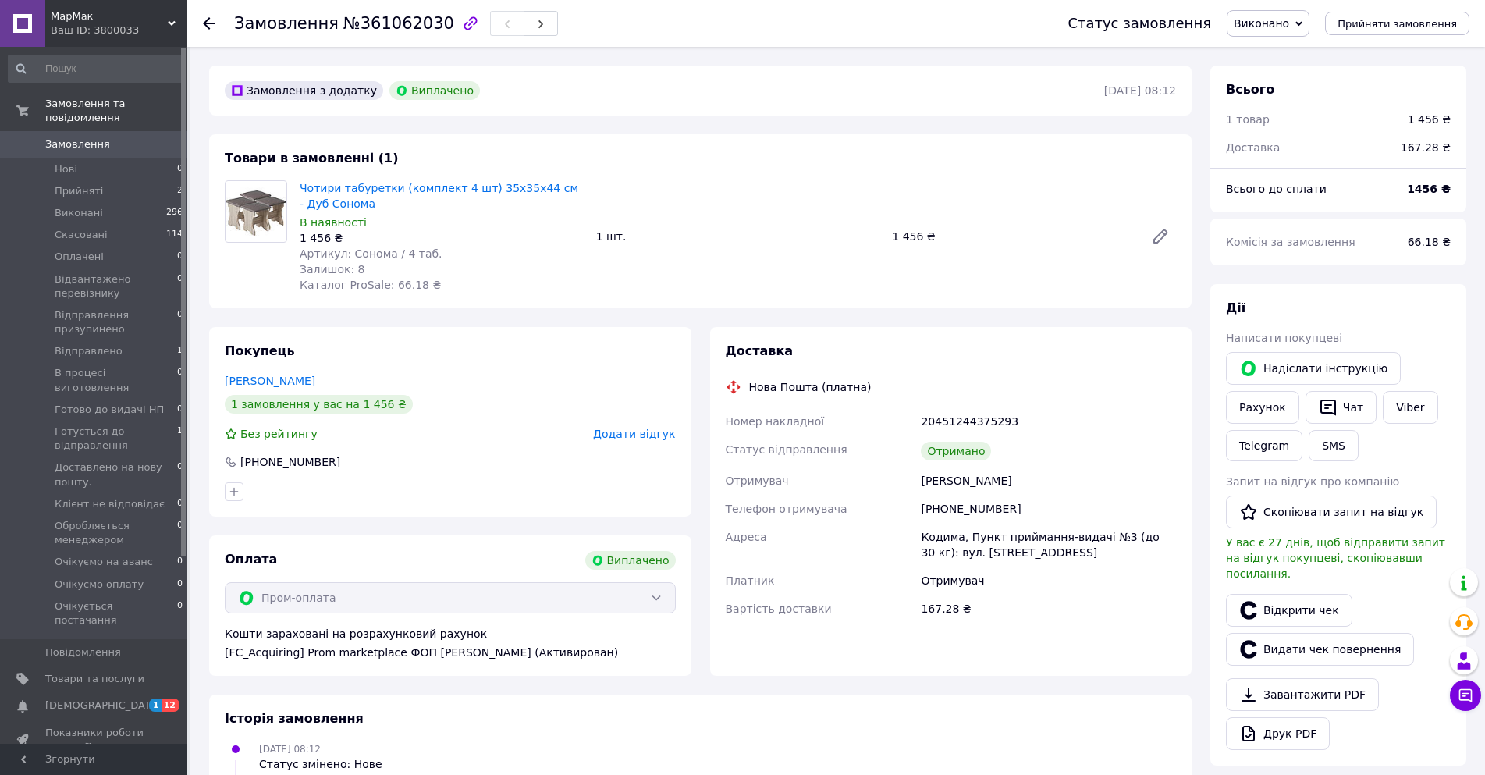
click at [650, 442] on div "Покупець [PERSON_NAME] 1 замовлення у вас на 1 456 ₴ Без рейтингу Додати відгук…" at bounding box center [450, 422] width 482 height 190
click at [639, 436] on span "Додати відгук" at bounding box center [634, 434] width 82 height 12
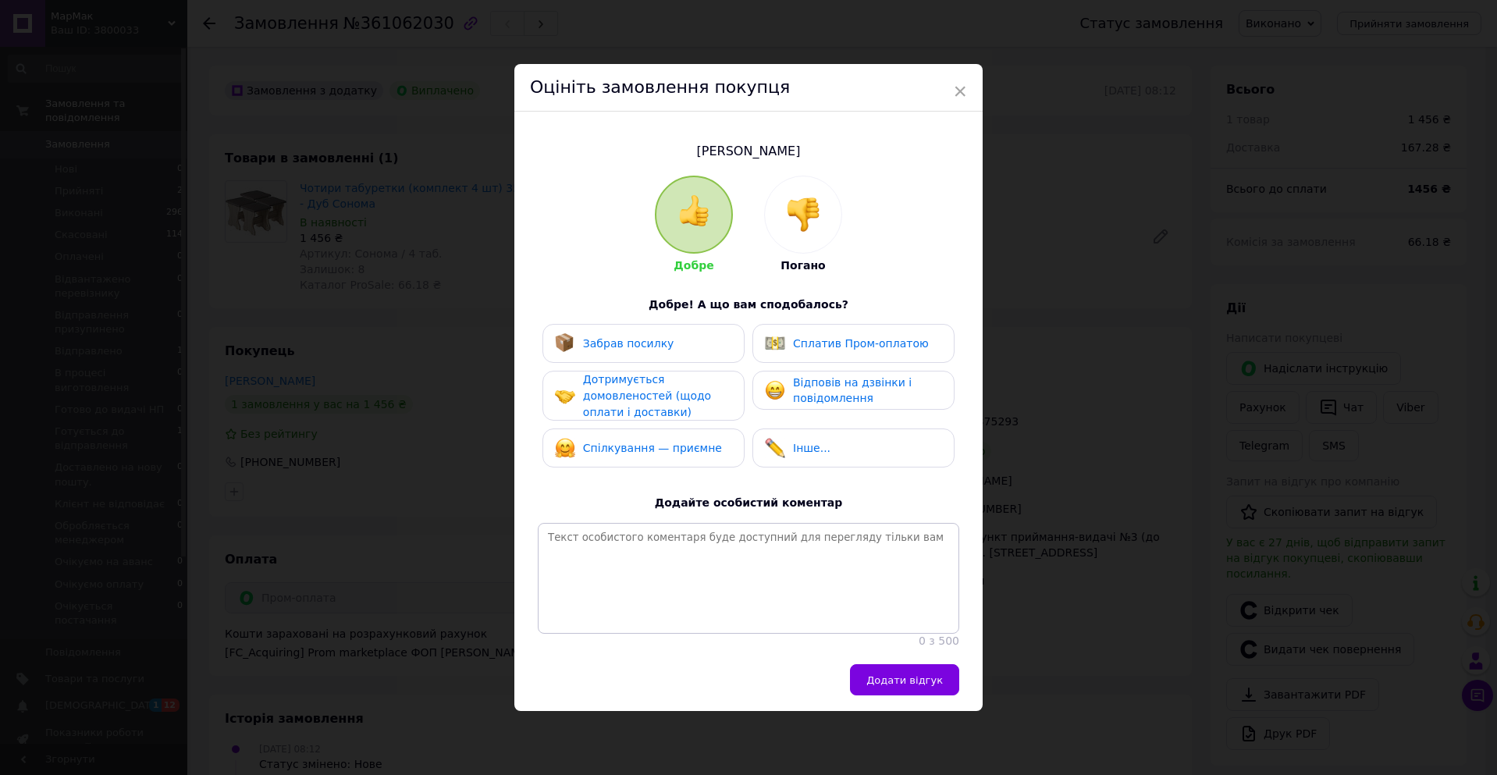
click at [603, 353] on div "Забрав посилку" at bounding box center [643, 343] width 202 height 39
drag, startPoint x: 604, startPoint y: 382, endPoint x: 610, endPoint y: 448, distance: 65.9
click at [604, 387] on span "Дотримується домовленостей (щодо оплати і доставки)" at bounding box center [647, 395] width 128 height 44
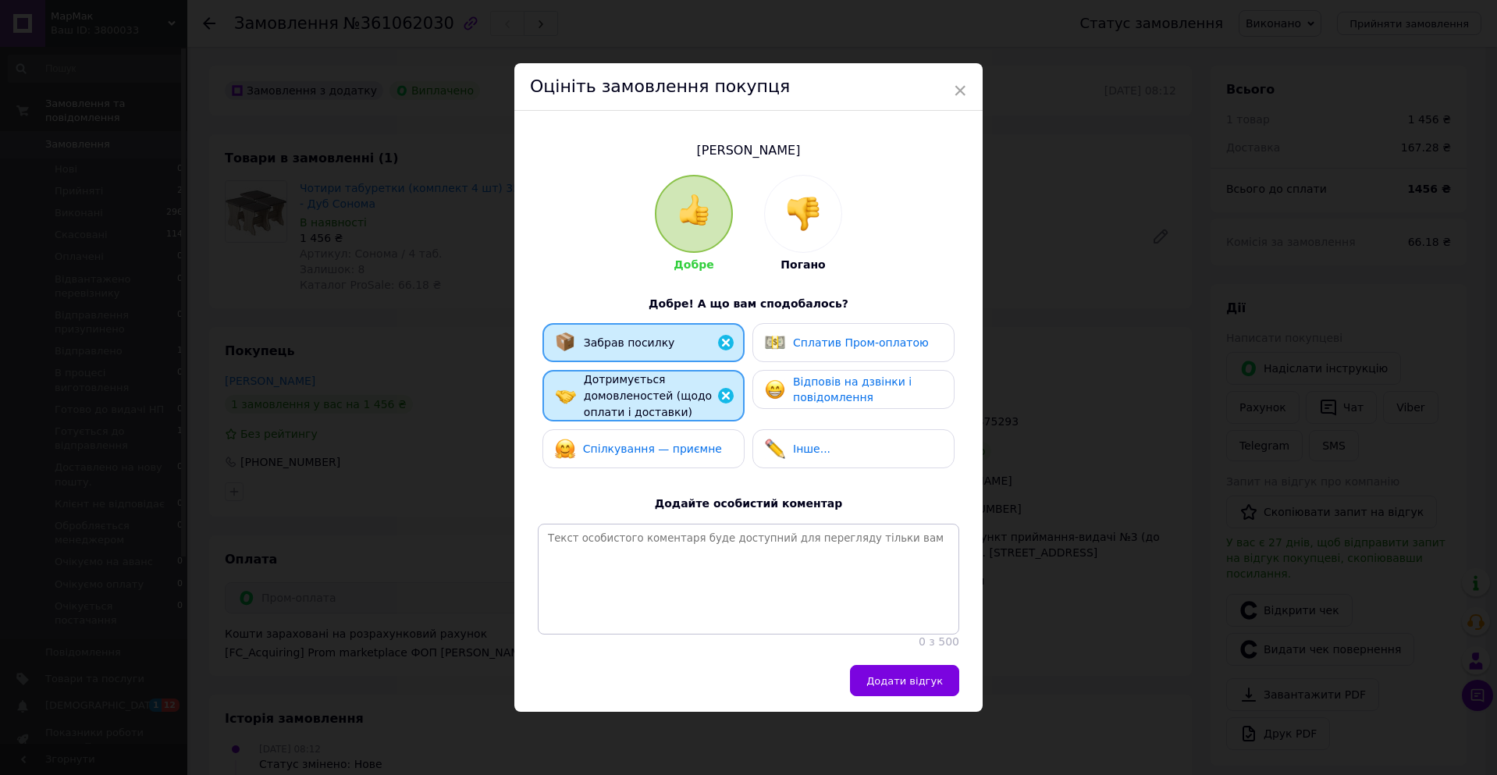
drag, startPoint x: 610, startPoint y: 450, endPoint x: 725, endPoint y: 404, distance: 123.9
click at [613, 450] on div "Спілкування — приємне" at bounding box center [638, 449] width 167 height 20
click at [822, 385] on span "Відповів на дзвінки і повідомлення" at bounding box center [852, 389] width 119 height 29
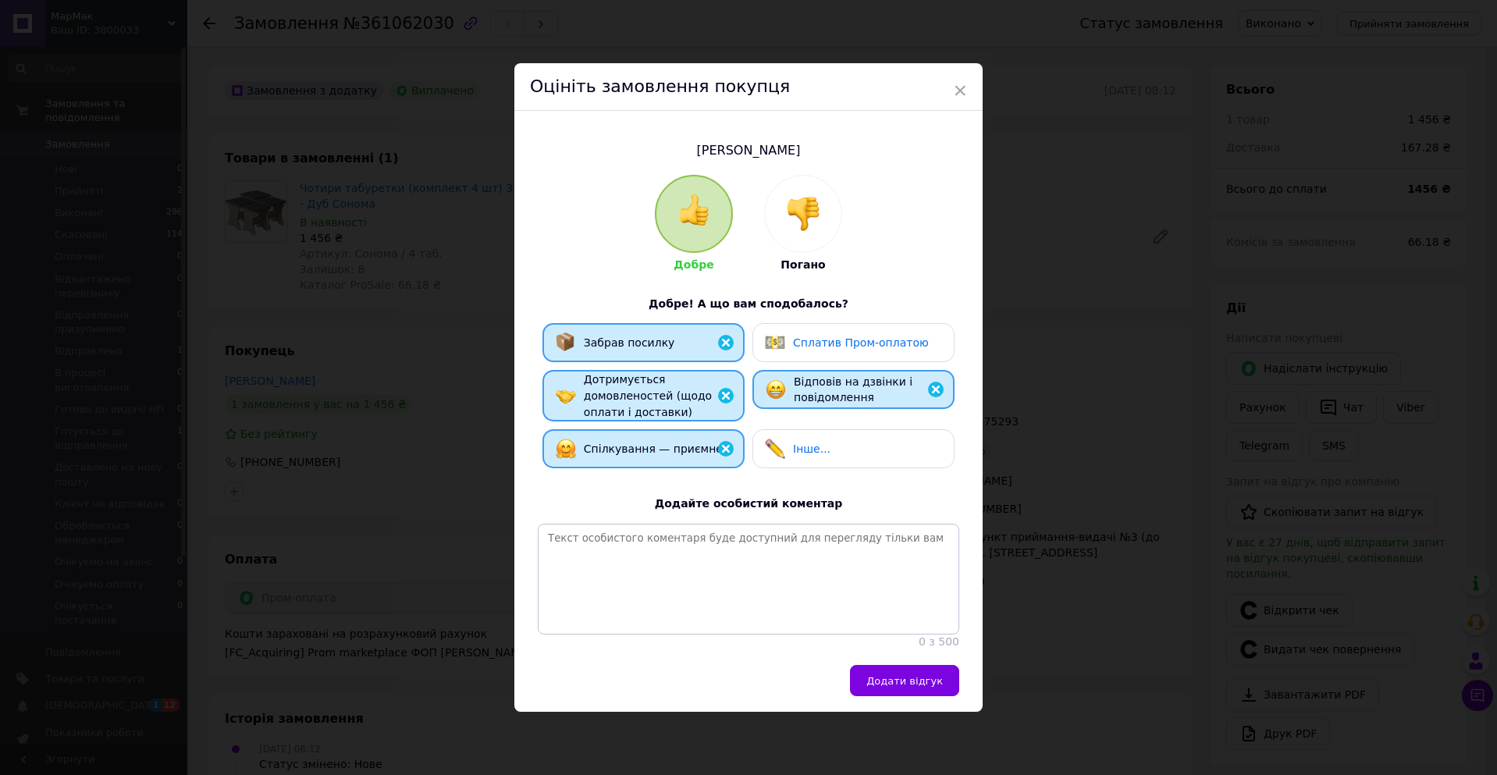
click at [848, 336] on span "Сплатив Пром-оплатою" at bounding box center [861, 342] width 136 height 12
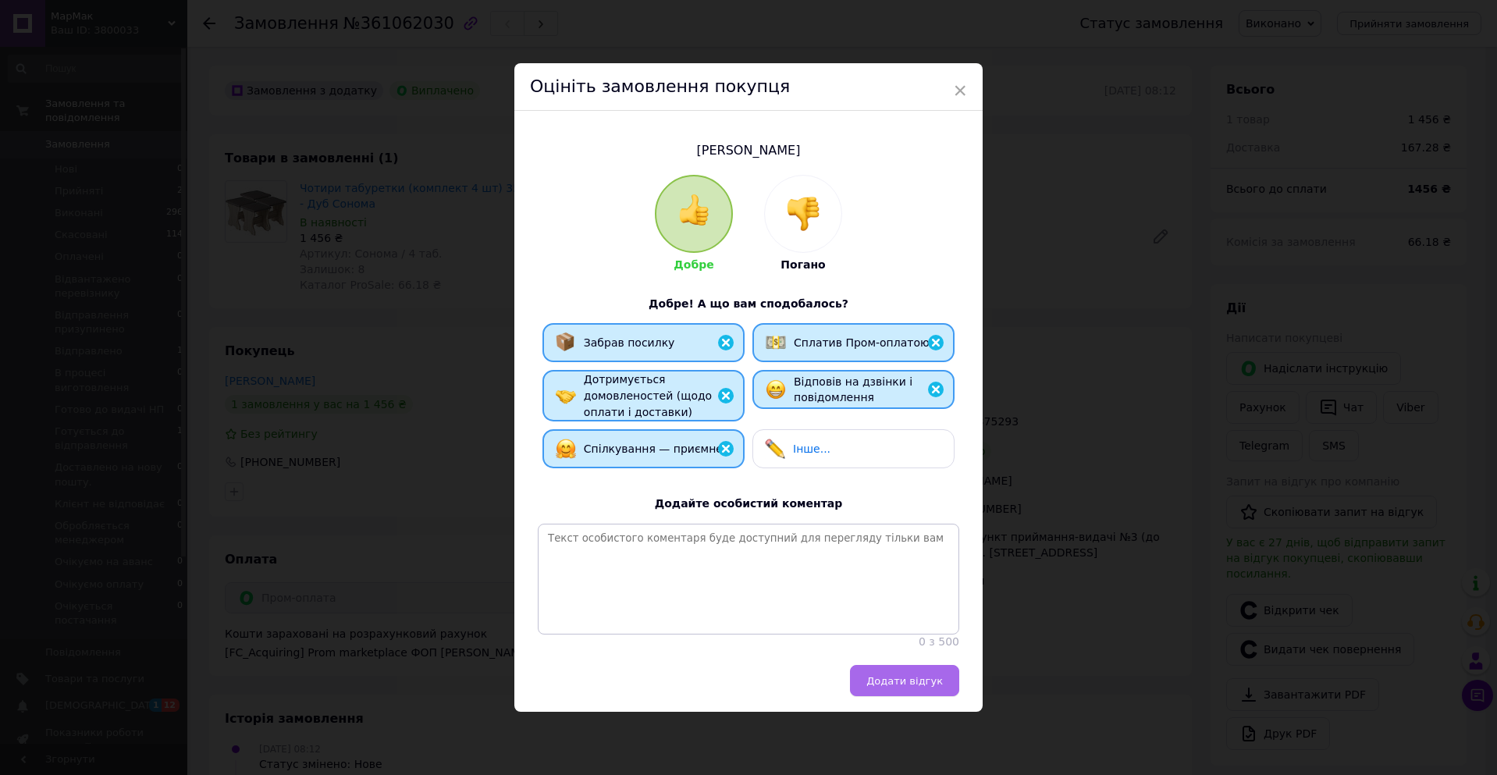
click at [896, 681] on span "Додати відгук" at bounding box center [904, 681] width 76 height 12
